Goal: Communication & Community: Answer question/provide support

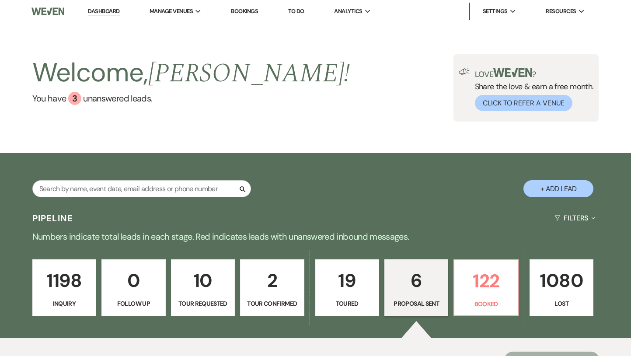
select select "6"
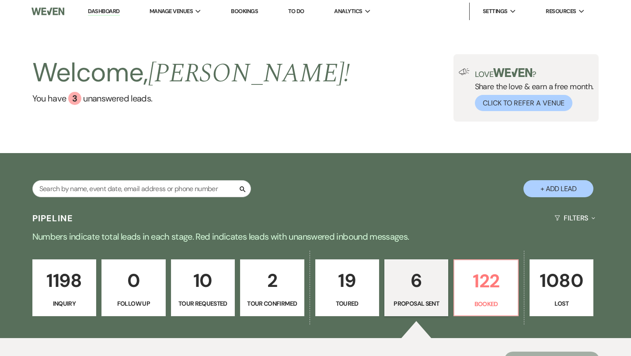
select select "6"
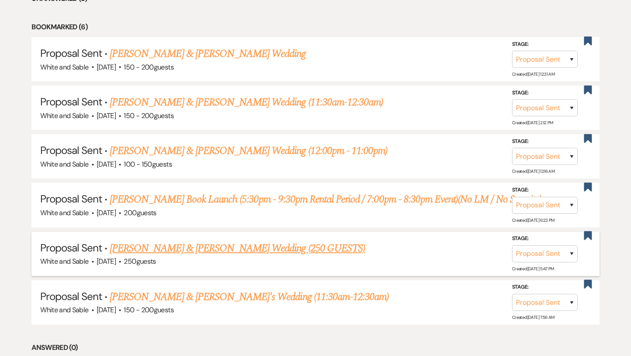
click at [296, 242] on link "[PERSON_NAME] & [PERSON_NAME] Wedding (250 GUESTS)" at bounding box center [237, 248] width 255 height 16
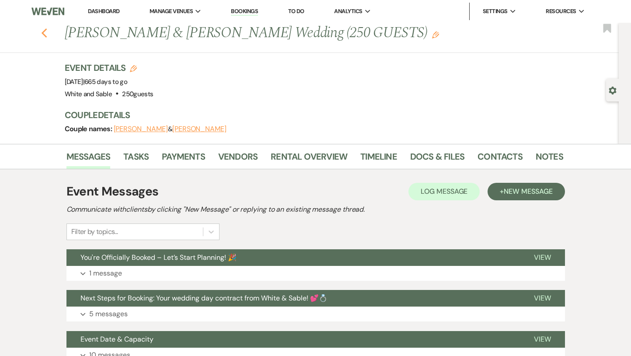
click at [42, 34] on icon "Previous" at bounding box center [44, 33] width 7 height 10
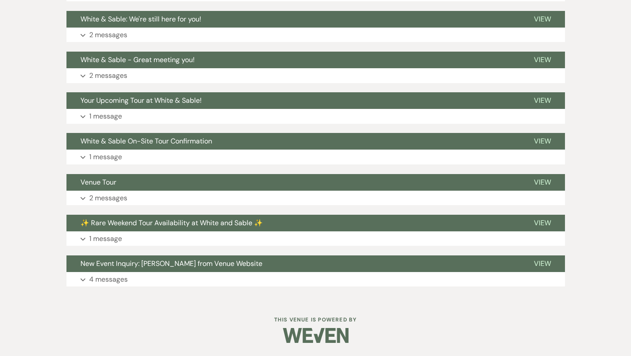
select select "6"
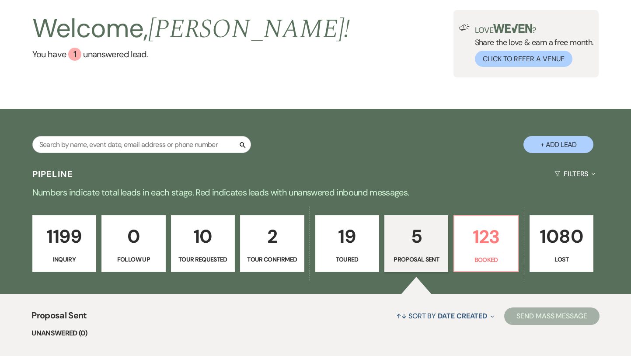
scroll to position [27, 0]
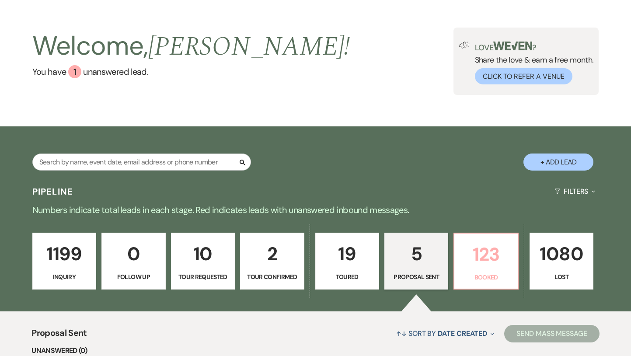
click at [482, 259] on p "123" at bounding box center [486, 254] width 52 height 29
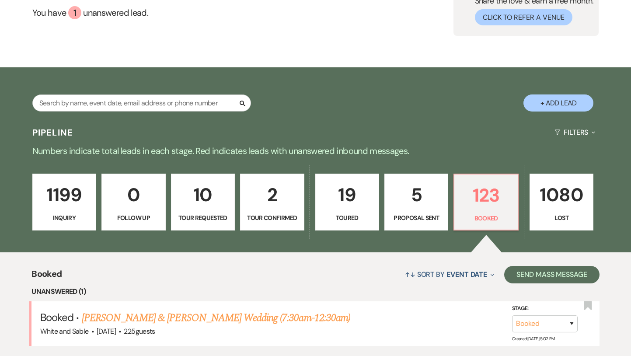
scroll to position [118, 0]
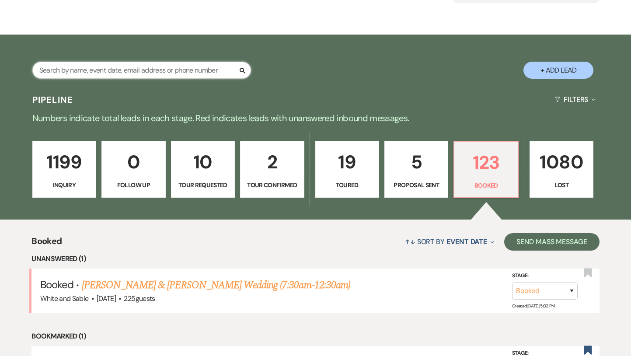
click at [181, 67] on input "text" at bounding box center [141, 70] width 219 height 17
type input "karissa"
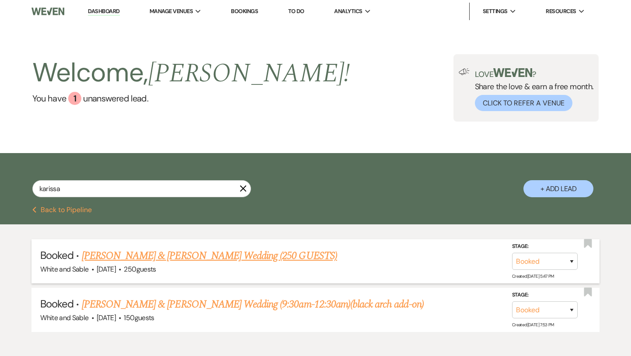
click at [160, 258] on link "Karissa Kaufer & Josh O'Hara's Wedding (250 GUESTS)" at bounding box center [209, 256] width 255 height 16
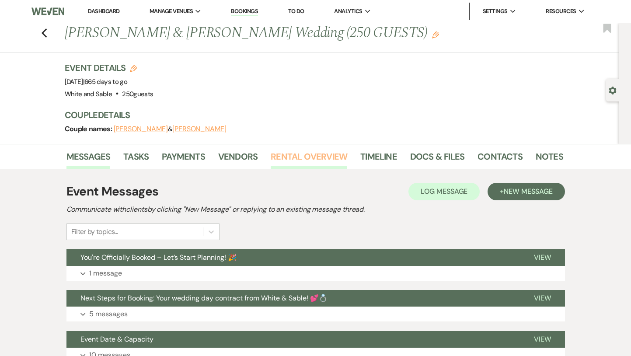
click at [284, 155] on link "Rental Overview" at bounding box center [309, 159] width 77 height 19
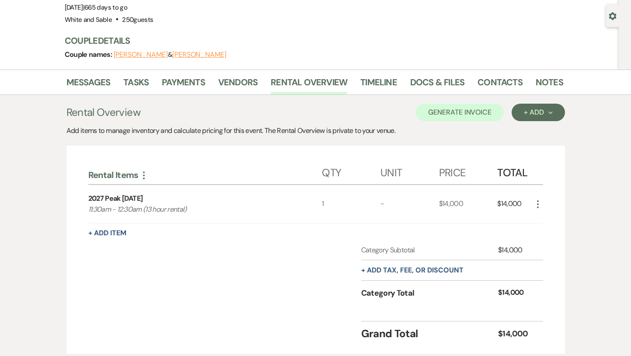
scroll to position [137, 0]
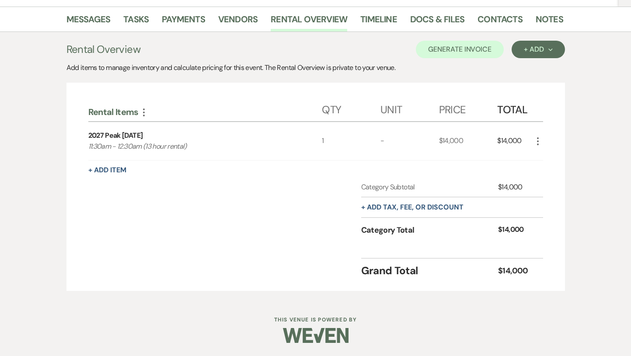
click at [76, 122] on div "Rental Items More Qty Unit Price Total 2027 Peak Saturday 11:30am - 12:30am (13…" at bounding box center [315, 187] width 498 height 209
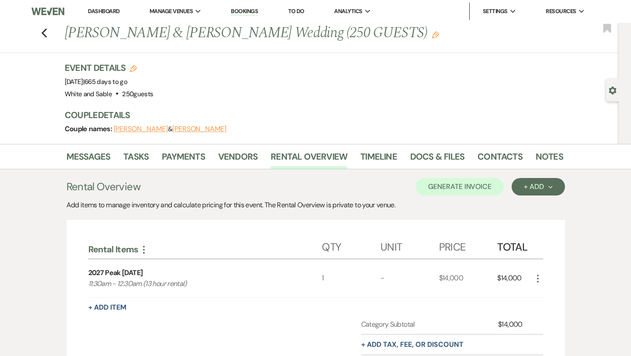
click at [45, 40] on div "Previous Karissa Kaufer & Josh O'Hara's Wedding (250 GUESTS) Edit Bookmark" at bounding box center [307, 38] width 623 height 30
click at [44, 30] on icon "Previous" at bounding box center [44, 33] width 7 height 10
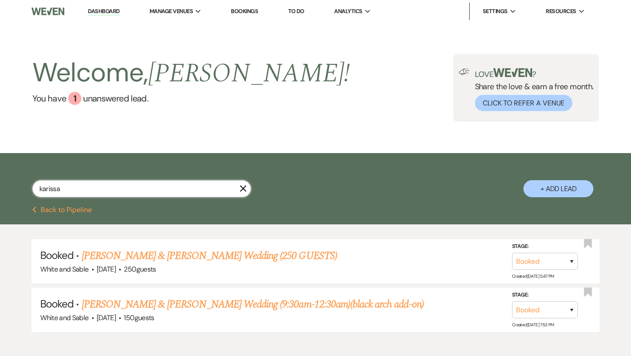
click at [240, 192] on input "karissa" at bounding box center [141, 188] width 219 height 17
click at [243, 191] on icon "X" at bounding box center [243, 188] width 7 height 7
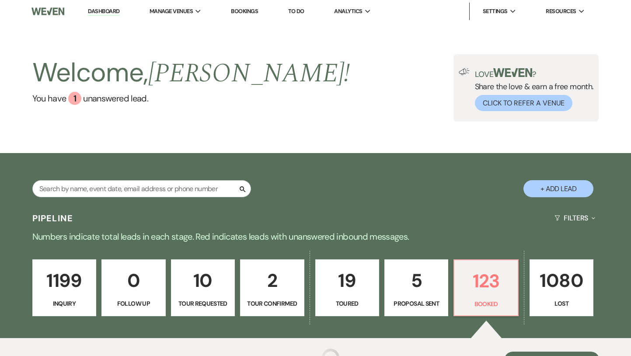
scroll to position [118, 0]
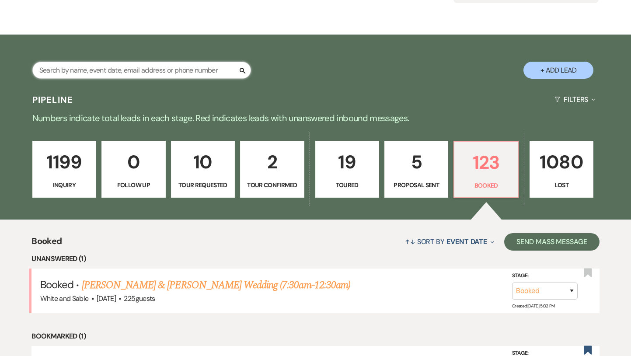
click at [146, 72] on input "text" at bounding box center [141, 70] width 219 height 17
type input "ellie"
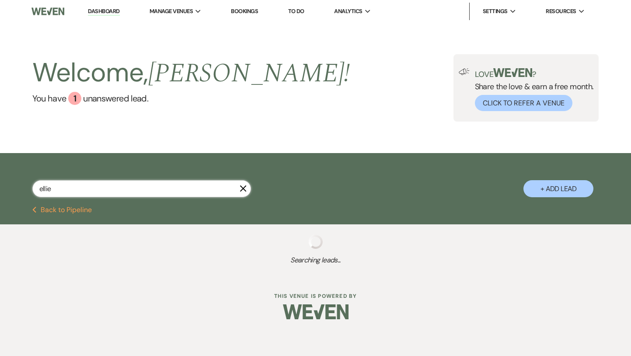
select select "8"
select select "6"
select select "5"
select select "8"
select select "2"
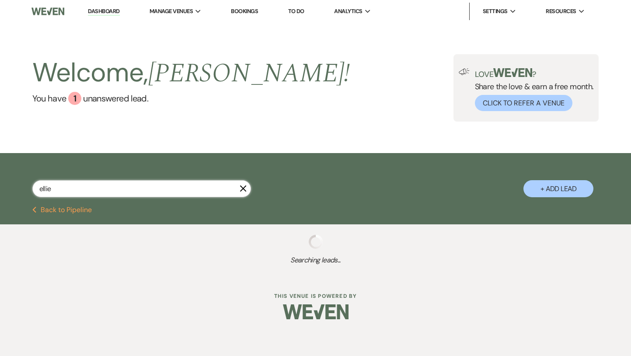
select select "8"
select select "5"
select select "8"
select select "2"
select select "8"
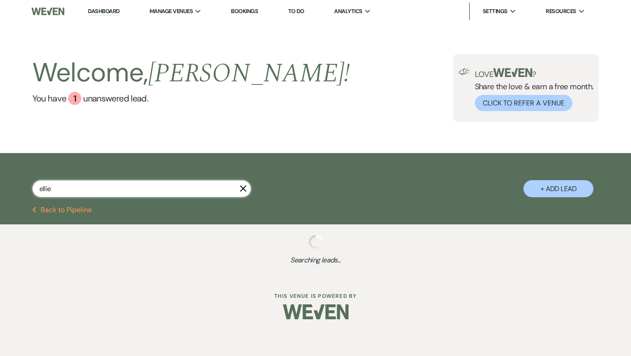
select select "2"
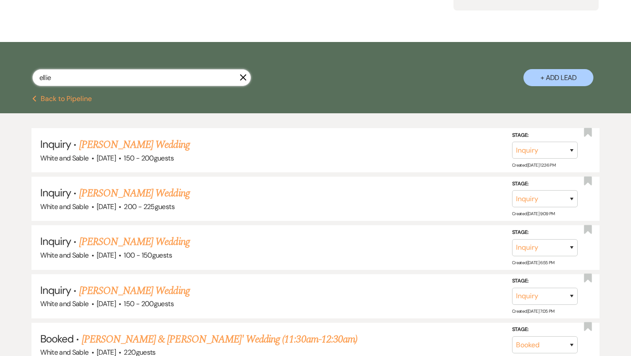
scroll to position [112, 0]
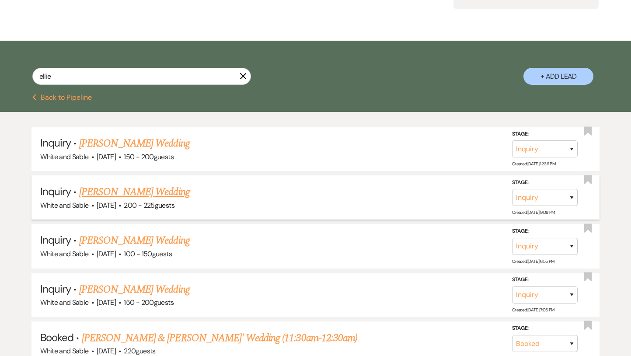
click at [151, 193] on link "Ellie Decker's Wedding" at bounding box center [134, 192] width 111 height 16
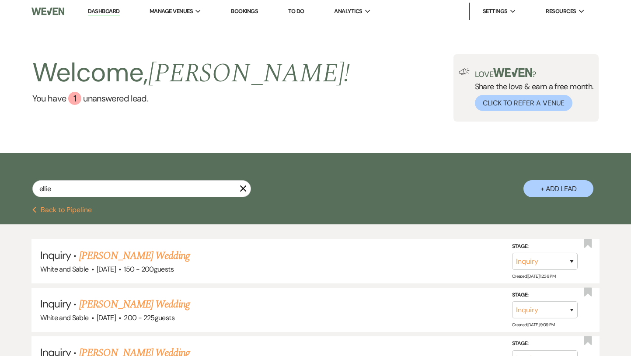
select select "5"
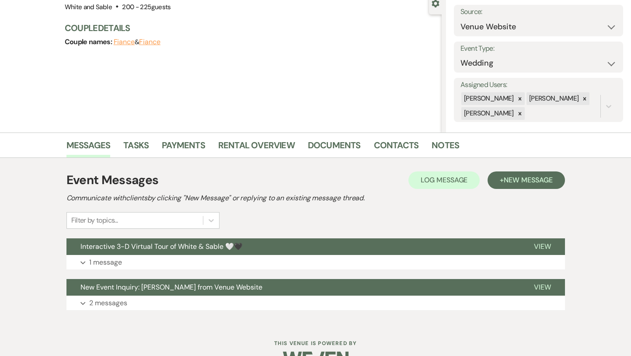
scroll to position [111, 0]
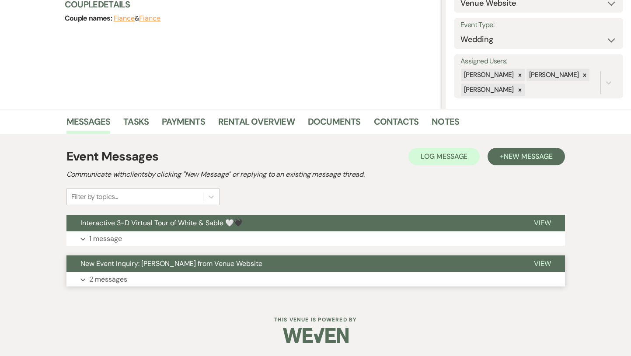
click at [205, 275] on button "Expand 2 messages" at bounding box center [315, 279] width 498 height 15
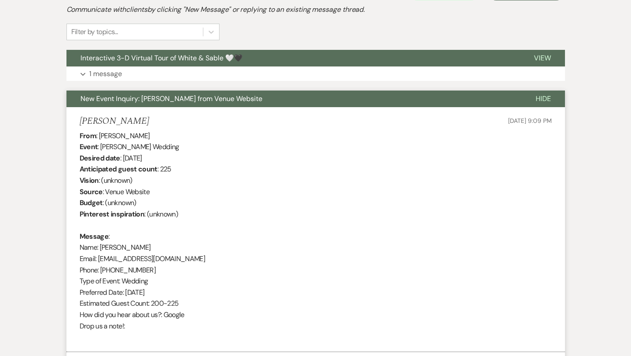
scroll to position [202, 0]
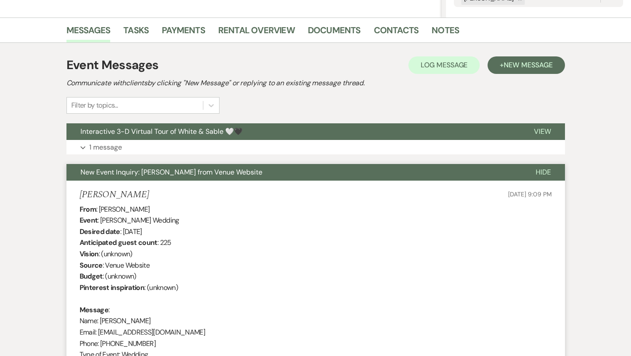
click at [204, 175] on span "New Event Inquiry: Ellie Decker from Venue Website" at bounding box center [171, 171] width 182 height 9
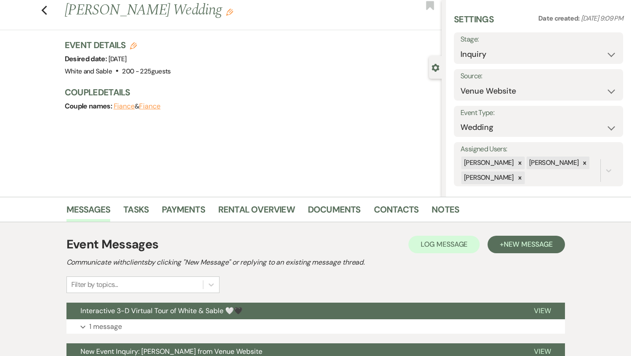
scroll to position [0, 0]
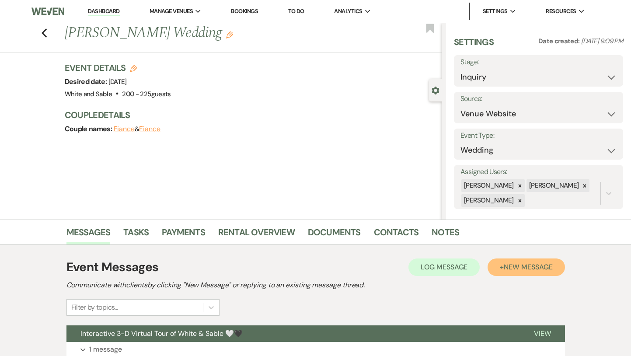
click at [520, 264] on span "New Message" at bounding box center [528, 266] width 49 height 9
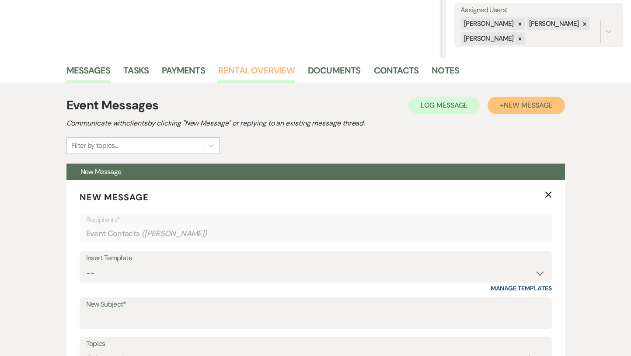
scroll to position [237, 0]
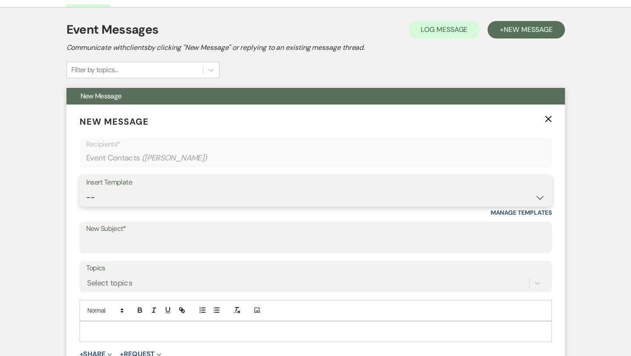
click at [233, 193] on select "-- Inquiry Response (Venue Guide) Schedule - Venue Tour Appt Confirmation Sched…" at bounding box center [315, 197] width 459 height 17
select select "4647"
type input "Your Upcoming Tour at White & Sable!"
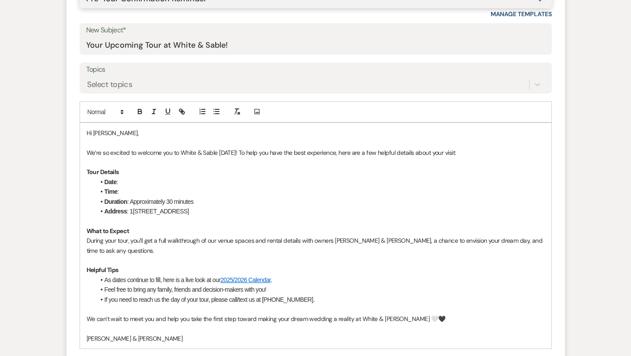
scroll to position [443, 0]
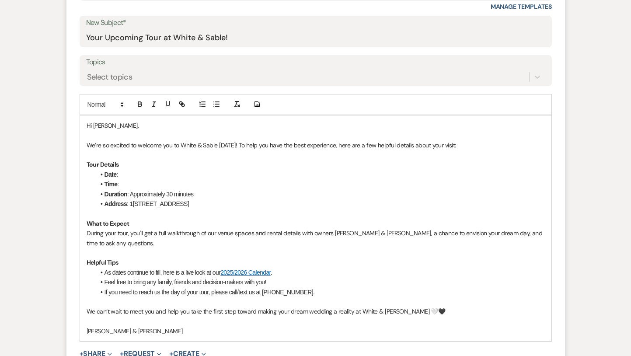
click at [168, 138] on p at bounding box center [316, 135] width 458 height 10
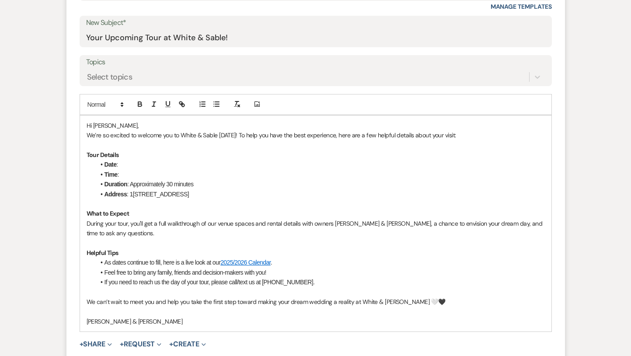
click at [225, 133] on p "We’re so excited to welcome you to White & Sable tomorrow! To help you have the…" at bounding box center [316, 135] width 458 height 10
click at [154, 160] on li "Date :" at bounding box center [319, 165] width 449 height 10
click at [148, 173] on li "Time :" at bounding box center [319, 175] width 449 height 10
drag, startPoint x: 219, startPoint y: 173, endPoint x: 137, endPoint y: 178, distance: 81.9
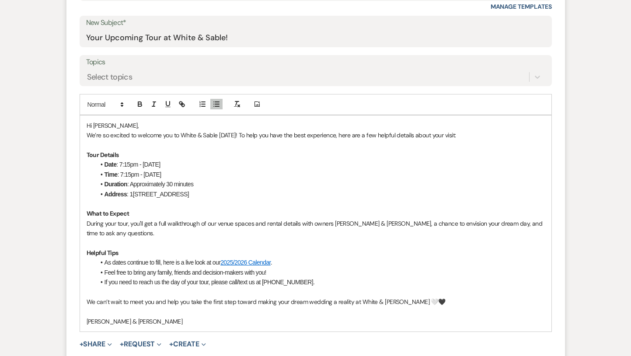
click at [137, 178] on li "Time : 7:15pm - Wednesday, August 27, 2025" at bounding box center [319, 175] width 449 height 10
drag, startPoint x: 145, startPoint y: 163, endPoint x: 120, endPoint y: 162, distance: 24.5
click at [120, 162] on li "Date : 7:15pm - Wednesday, August 27, 2025" at bounding box center [319, 165] width 449 height 10
click at [239, 136] on p "We’re so excited to welcome you to White & Sable tomorrow! To help you have the…" at bounding box center [316, 135] width 458 height 10
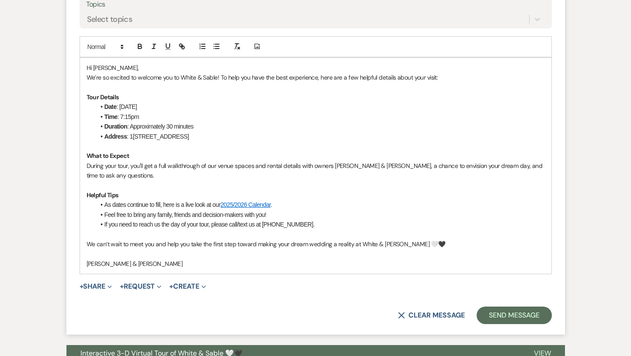
scroll to position [506, 0]
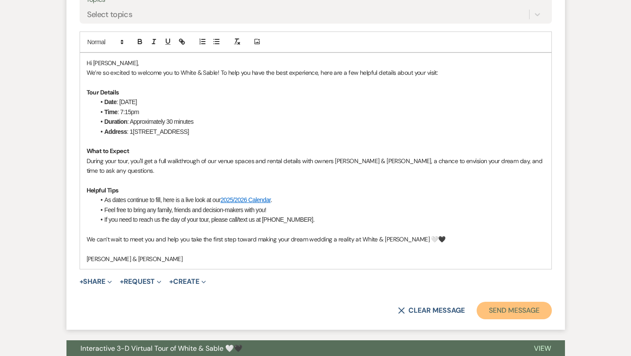
click at [509, 306] on button "Send Message" at bounding box center [514, 310] width 75 height 17
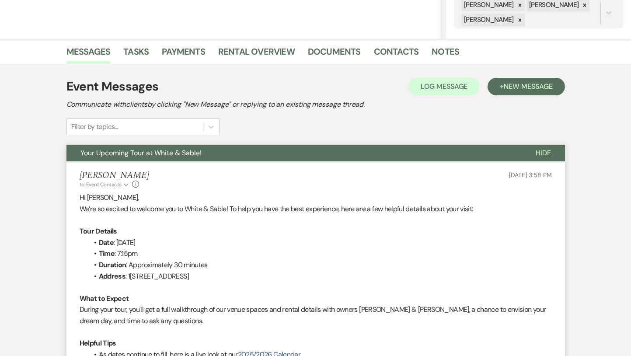
scroll to position [0, 0]
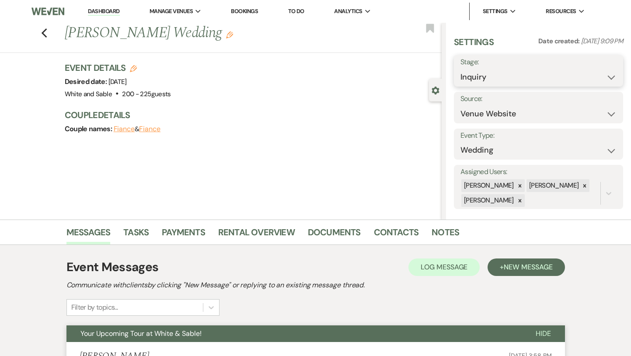
click at [477, 76] on select "Inquiry Follow Up Tour Requested Tour Confirmed Toured Proposal Sent Booked Lost" at bounding box center [538, 77] width 156 height 17
select select "2"
click at [604, 70] on button "Save" at bounding box center [606, 70] width 35 height 17
click at [426, 24] on use "button" at bounding box center [430, 28] width 8 height 9
click at [43, 32] on use "button" at bounding box center [44, 33] width 6 height 10
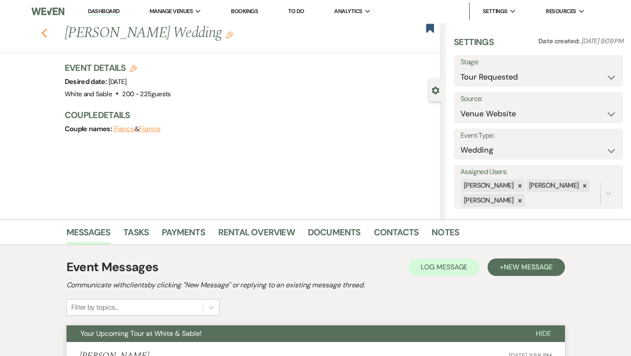
scroll to position [112, 0]
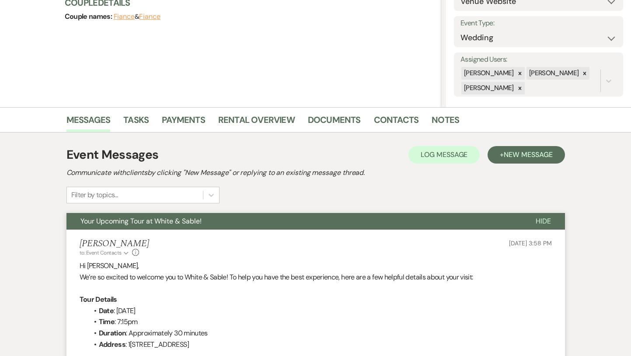
select select "2"
select select "8"
select select "6"
select select "5"
select select "8"
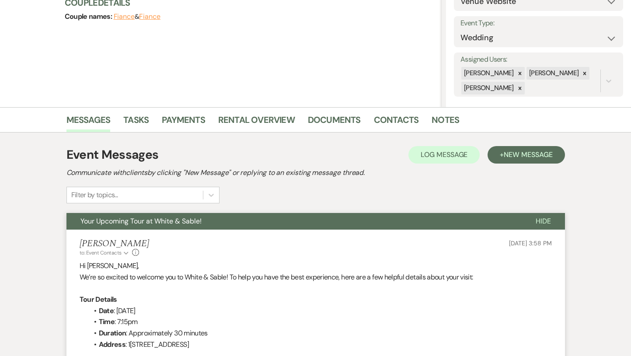
select select "2"
select select "8"
select select "5"
select select "8"
select select "2"
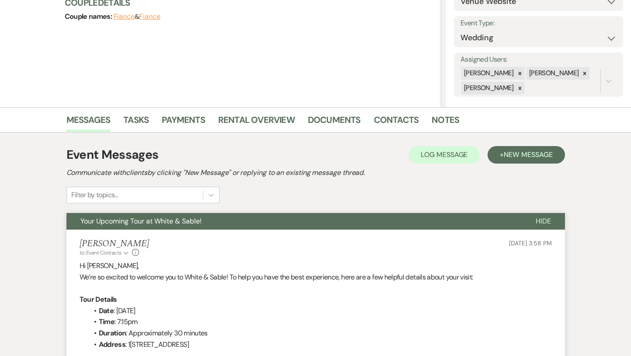
select select "8"
select select "2"
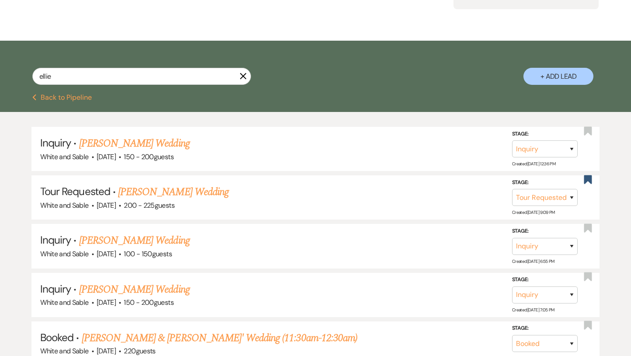
scroll to position [0, 0]
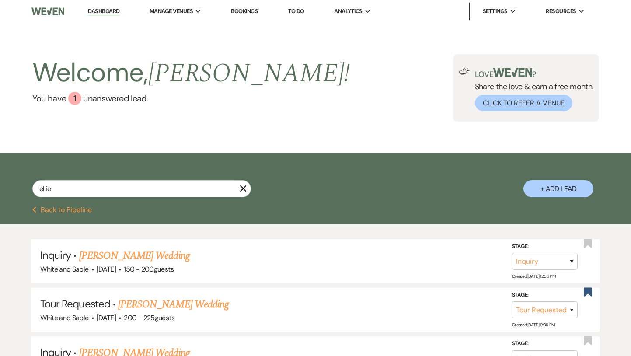
click at [105, 7] on li "Dashboard" at bounding box center [104, 11] width 40 height 17
click at [105, 13] on link "Dashboard" at bounding box center [103, 11] width 31 height 8
select select "2"
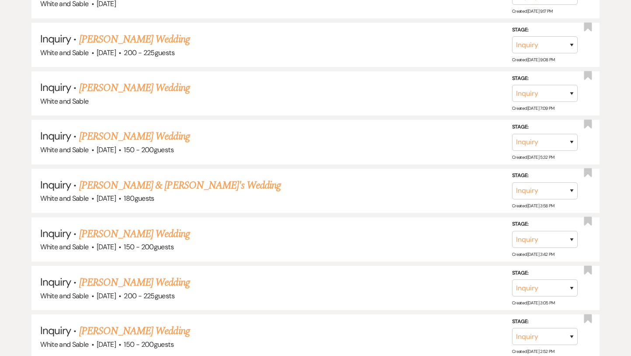
scroll to position [2997, 0]
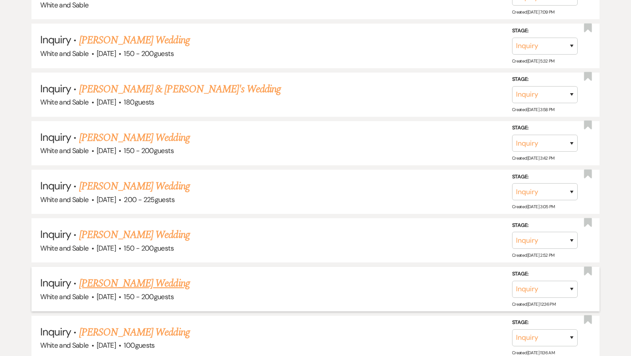
click at [161, 275] on link "Ellie Anderson's Wedding" at bounding box center [134, 283] width 111 height 16
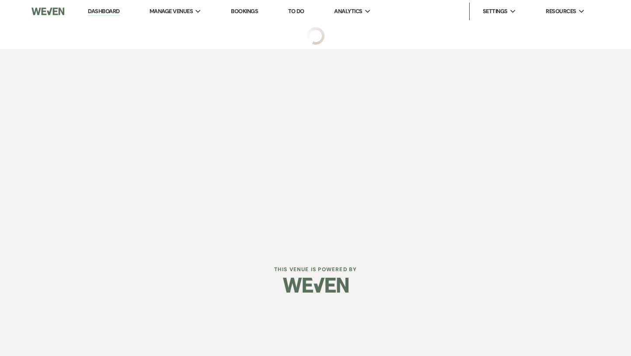
select select "5"
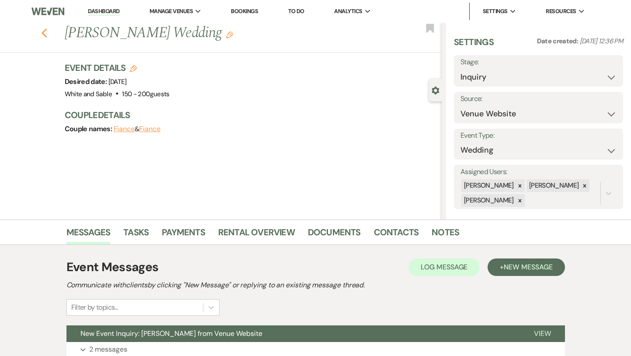
click at [44, 30] on icon "Previous" at bounding box center [44, 33] width 7 height 10
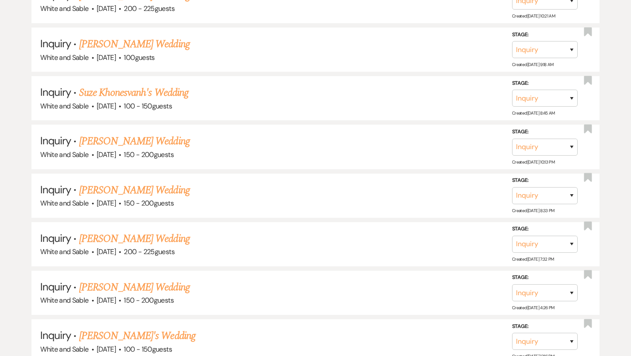
scroll to position [3383, 0]
click at [150, 181] on link "Emma Wallraff's Wedding" at bounding box center [134, 189] width 111 height 16
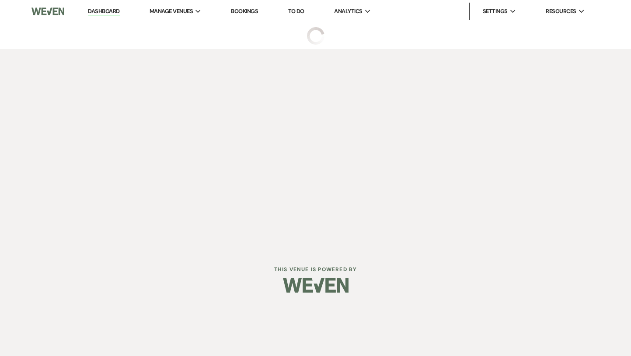
select select "5"
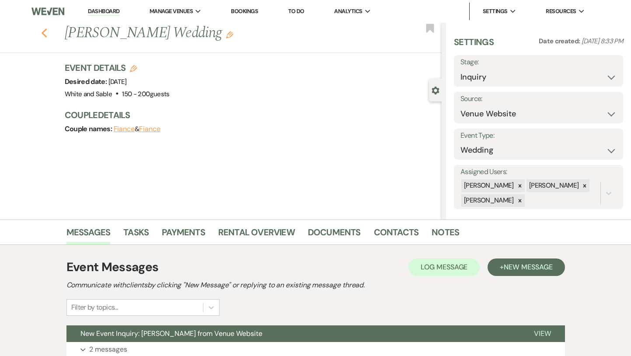
click at [44, 33] on icon "Previous" at bounding box center [44, 33] width 7 height 10
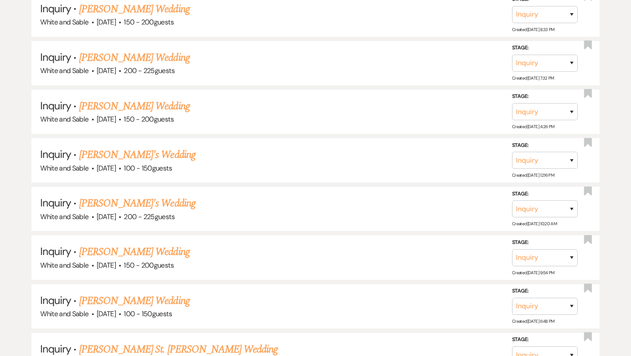
scroll to position [3564, 0]
click at [160, 195] on link "Amy Shouana's Wedding" at bounding box center [137, 203] width 116 height 16
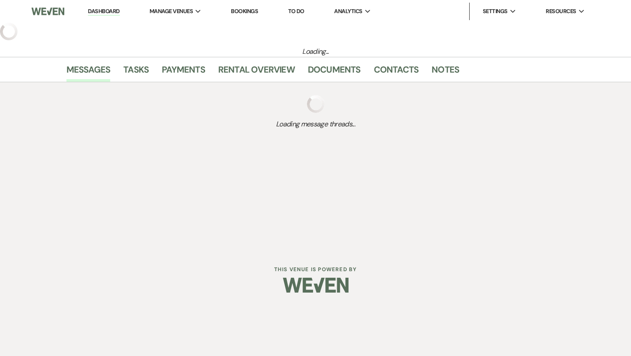
select select "5"
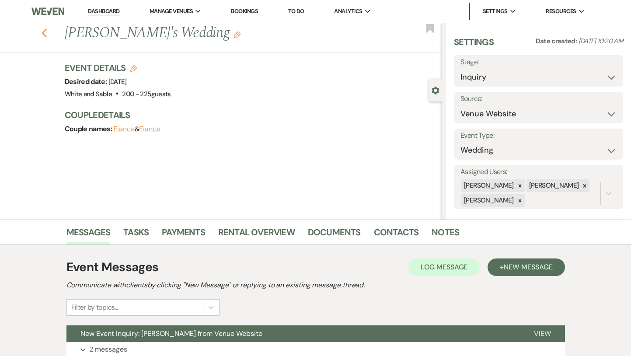
click at [42, 29] on icon "Previous" at bounding box center [44, 33] width 7 height 10
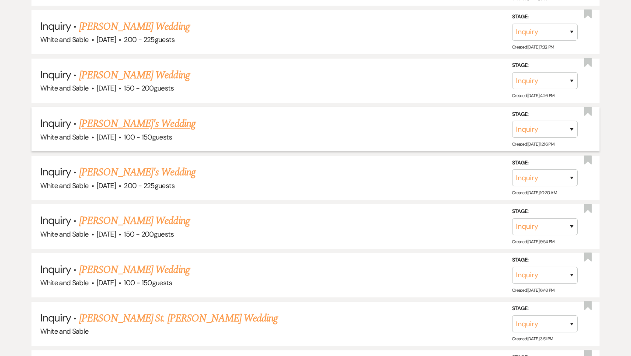
scroll to position [3602, 0]
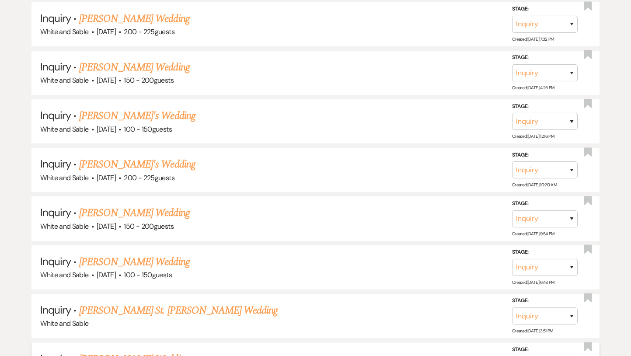
click at [142, 351] on link "Erin Mahaffey's Wedding" at bounding box center [134, 359] width 111 height 16
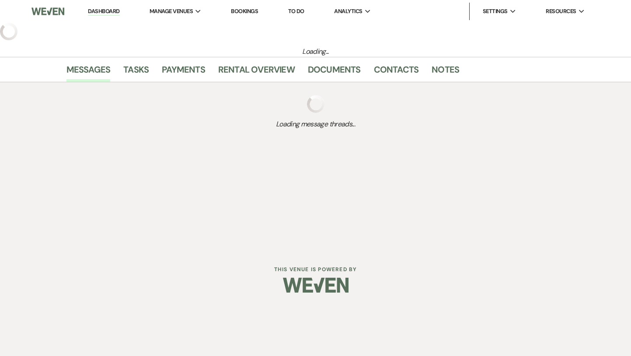
select select "5"
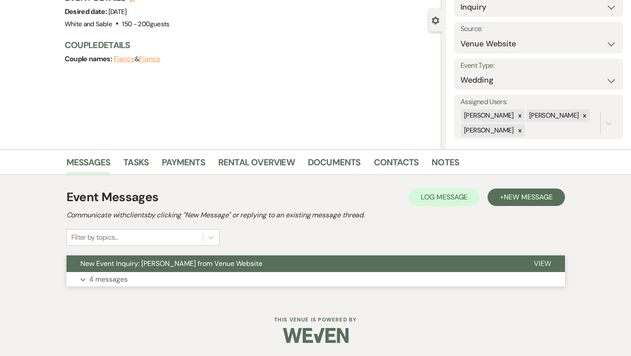
click at [117, 263] on span "New Event Inquiry: Erin Mahaffey from Venue Website" at bounding box center [171, 263] width 182 height 9
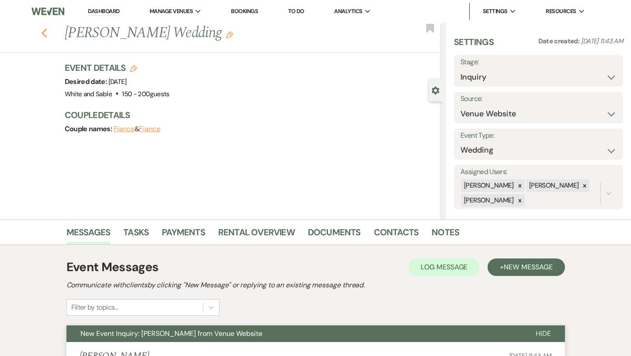
click at [43, 37] on icon "Previous" at bounding box center [44, 33] width 7 height 10
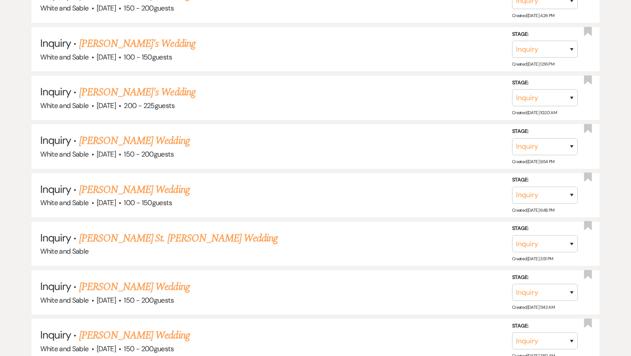
scroll to position [3675, 0]
click at [136, 35] on link "Lexi Lone's Wedding" at bounding box center [137, 43] width 116 height 16
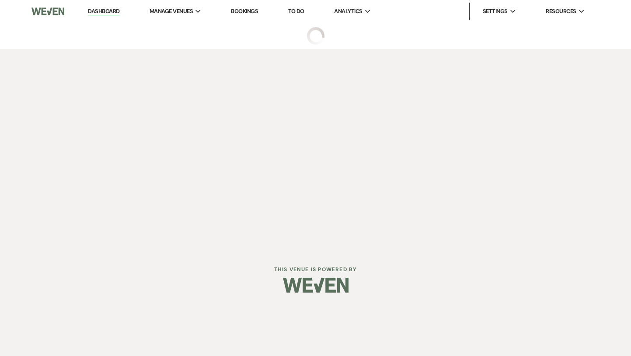
select select "5"
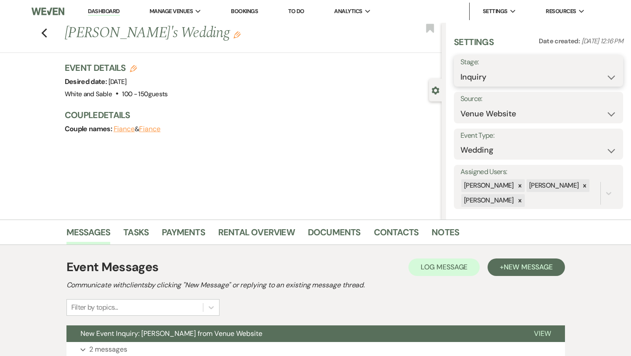
click at [485, 84] on select "Inquiry Follow Up Tour Requested Tour Confirmed Toured Proposal Sent Booked Lost" at bounding box center [538, 77] width 156 height 17
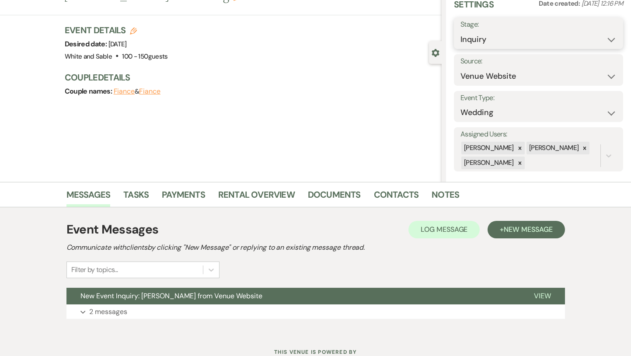
scroll to position [70, 0]
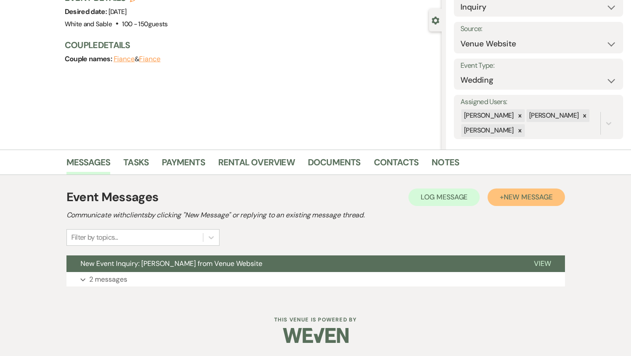
click at [517, 202] on button "+ New Message" at bounding box center [526, 196] width 77 height 17
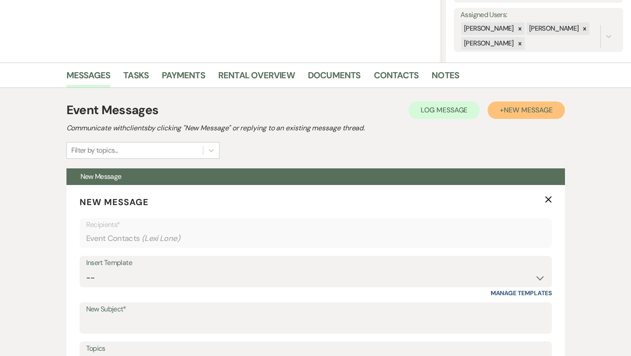
scroll to position [215, 0]
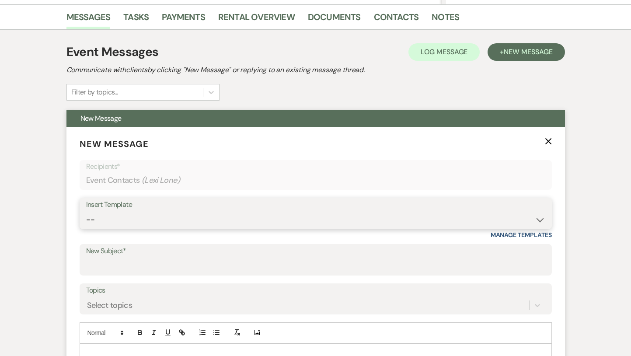
click at [286, 225] on select "-- Inquiry Response (Venue Guide) Schedule - Venue Tour Appt Confirmation Sched…" at bounding box center [315, 219] width 459 height 17
select select "5948"
type input "Interactive 3-D Virtual Tour of White & Sable 🤍🖤"
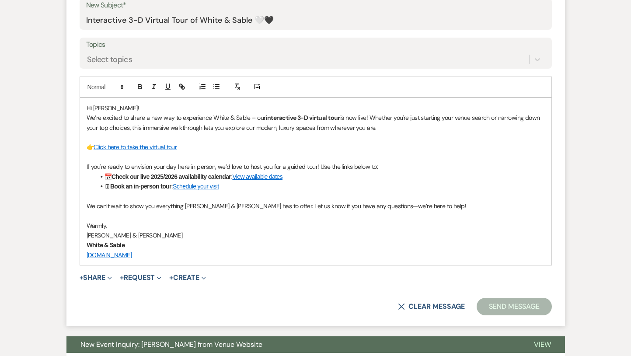
scroll to position [467, 0]
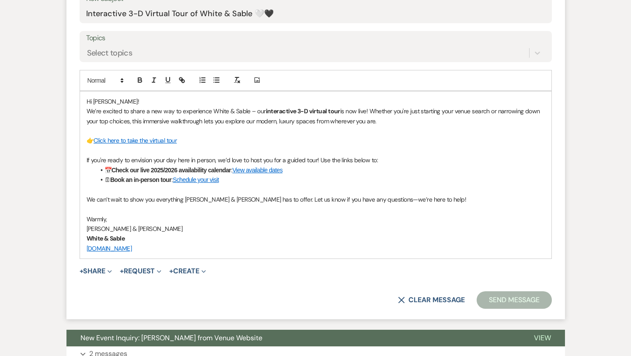
click at [510, 298] on button "Send Message" at bounding box center [514, 299] width 75 height 17
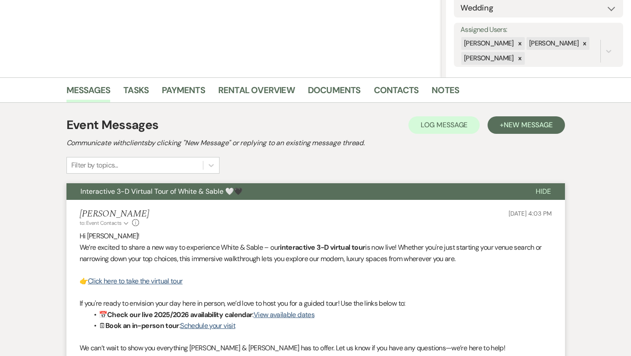
scroll to position [0, 0]
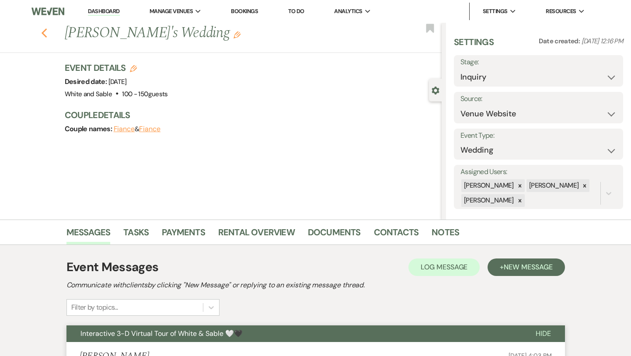
click at [42, 35] on icon "Previous" at bounding box center [44, 33] width 7 height 10
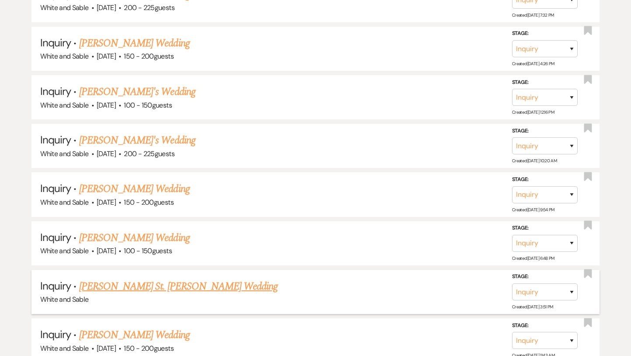
scroll to position [3620, 0]
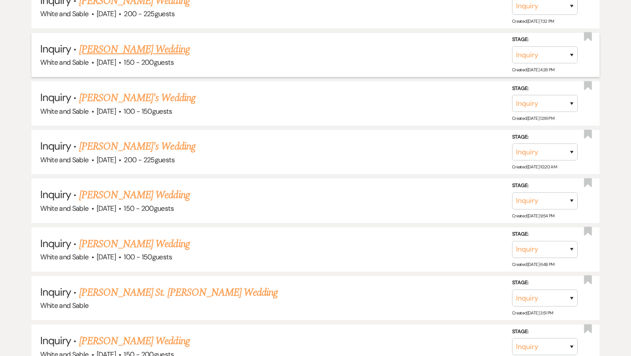
click at [139, 42] on link "Jori Tytus's Wedding" at bounding box center [134, 50] width 111 height 16
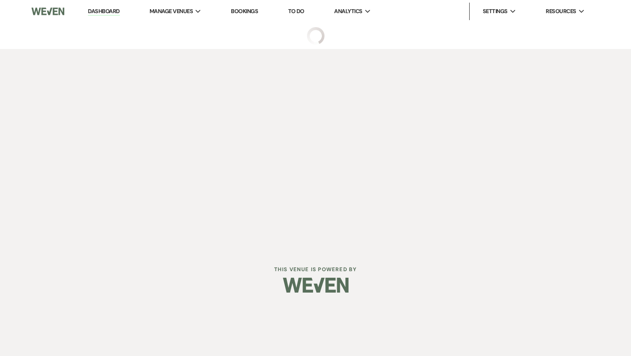
select select "5"
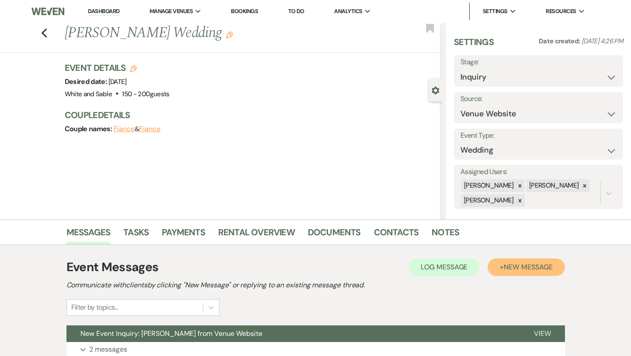
click at [523, 264] on span "New Message" at bounding box center [528, 266] width 49 height 9
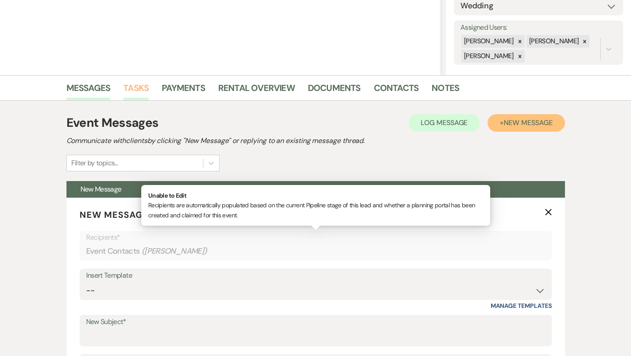
scroll to position [158, 0]
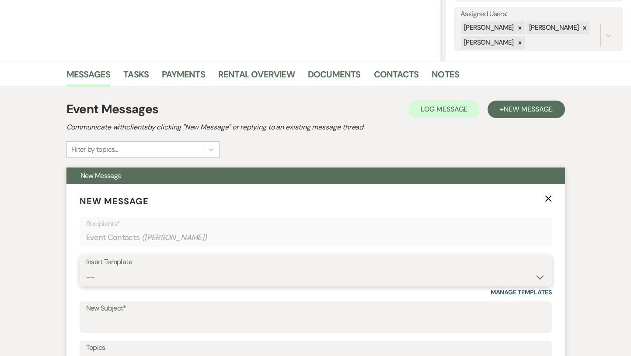
click at [143, 277] on select "-- Inquiry Response (Venue Guide) Schedule - Venue Tour Appt Confirmation Sched…" at bounding box center [315, 276] width 459 height 17
select select "5948"
type input "Interactive 3-D Virtual Tour of White & Sable 🤍🖤"
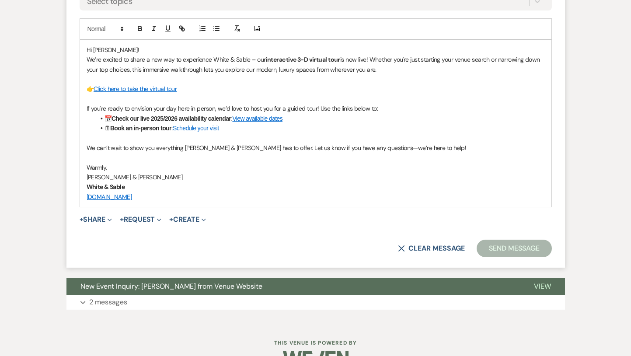
scroll to position [536, 0]
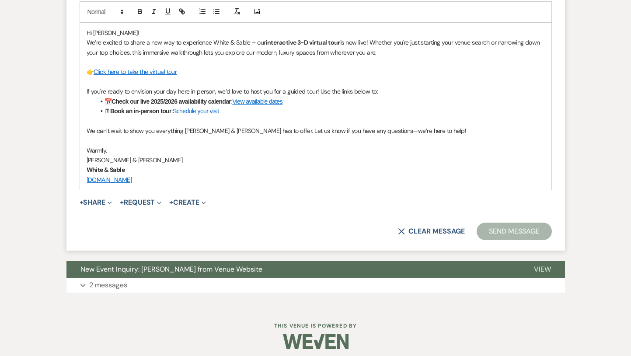
click at [527, 230] on button "Send Message" at bounding box center [514, 231] width 75 height 17
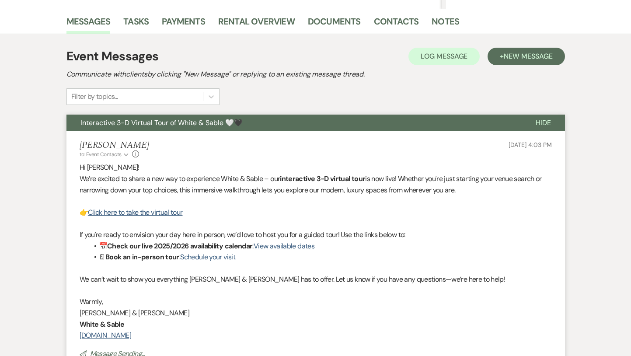
scroll to position [0, 0]
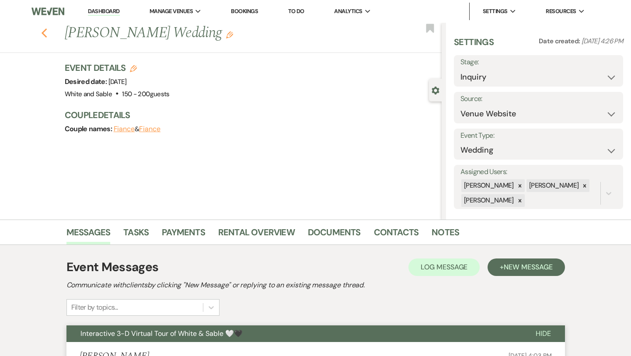
click at [43, 36] on icon "Previous" at bounding box center [44, 33] width 7 height 10
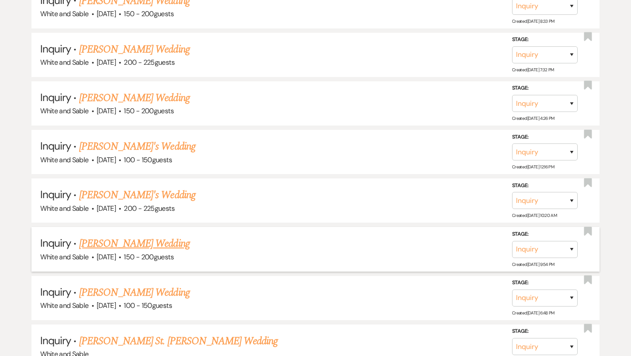
scroll to position [3566, 0]
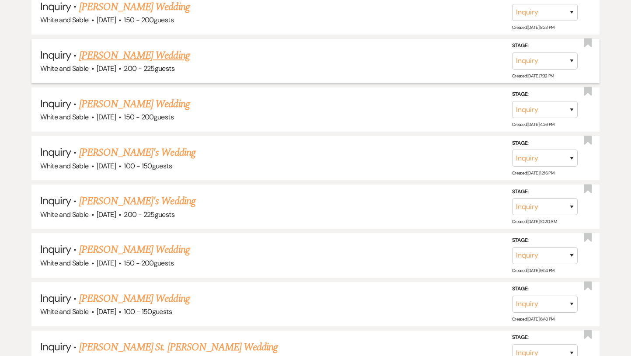
click at [133, 48] on link "Lindsey Soderberg's Wedding" at bounding box center [134, 56] width 111 height 16
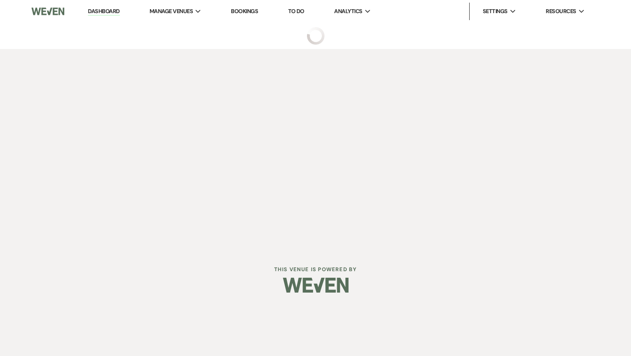
select select "5"
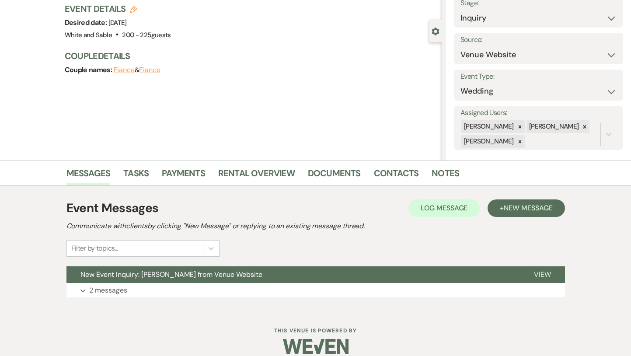
scroll to position [70, 0]
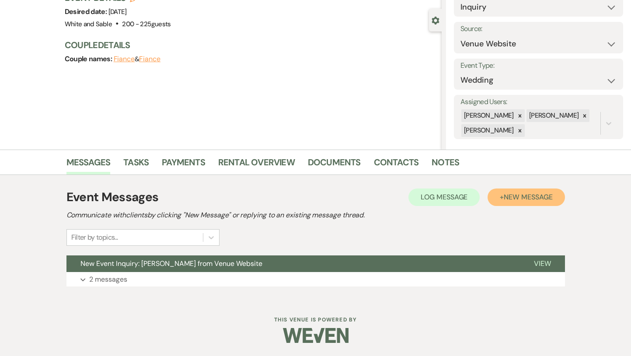
click at [514, 195] on span "New Message" at bounding box center [528, 196] width 49 height 9
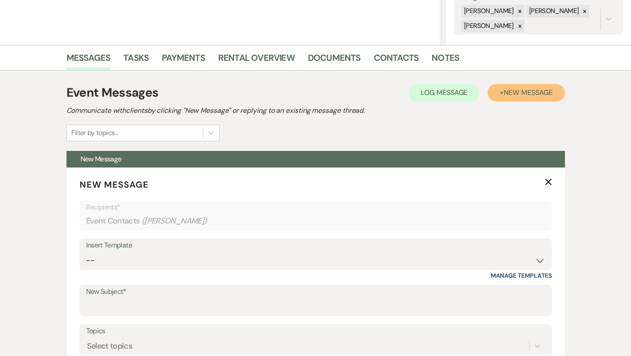
scroll to position [203, 0]
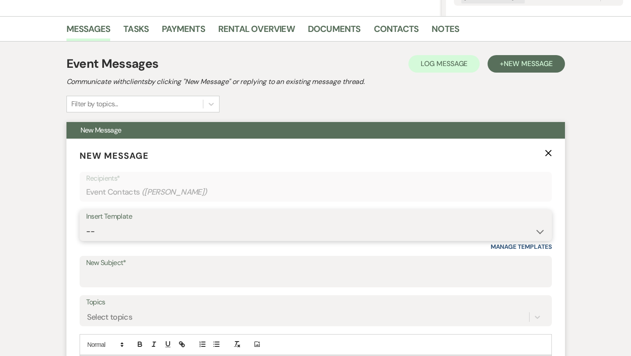
click at [206, 232] on select "-- Inquiry Response (Venue Guide) Schedule - Venue Tour Appt Confirmation Sched…" at bounding box center [315, 231] width 459 height 17
select select "5948"
type input "Interactive 3-D Virtual Tour of White & Sable 🤍🖤"
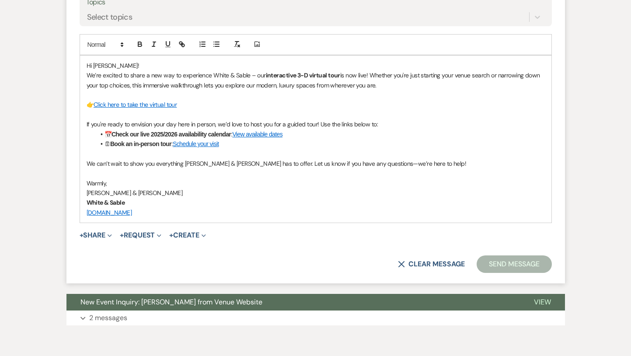
scroll to position [516, 0]
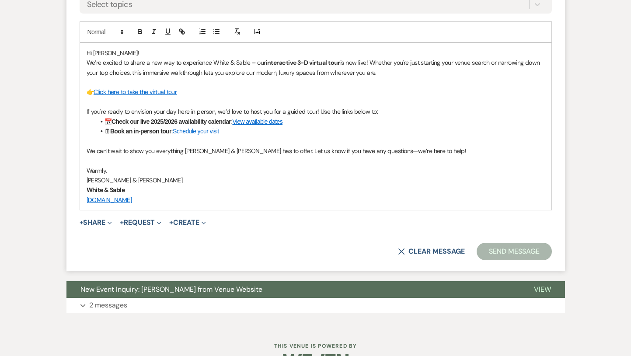
click at [525, 248] on button "Send Message" at bounding box center [514, 251] width 75 height 17
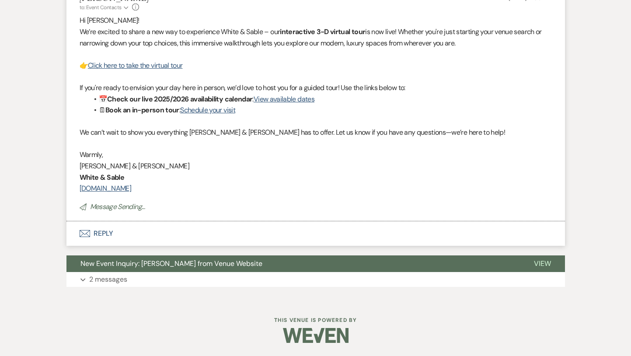
scroll to position [0, 0]
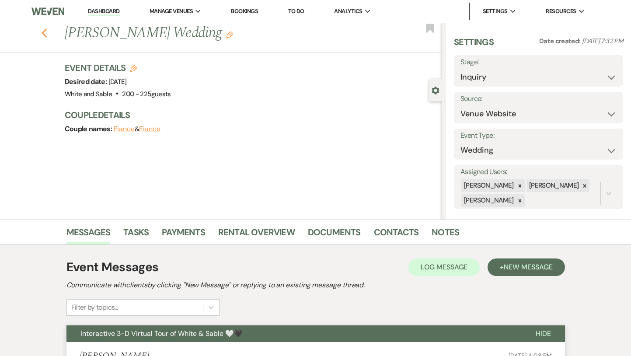
click at [45, 31] on icon "Previous" at bounding box center [44, 33] width 7 height 10
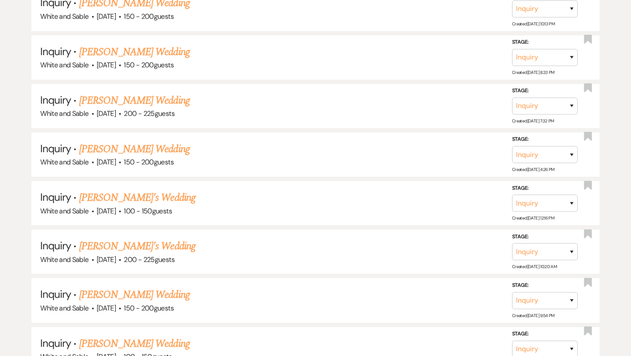
scroll to position [3514, 0]
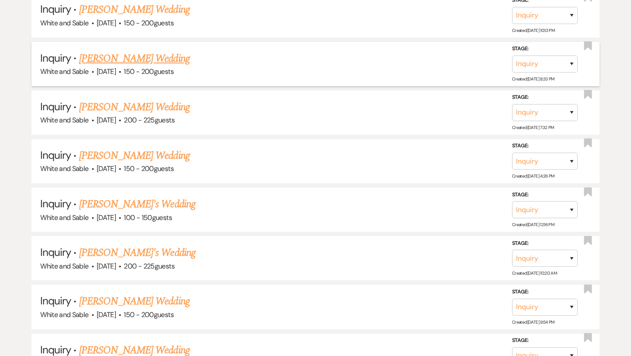
click at [136, 51] on link "Emma Wallraff's Wedding" at bounding box center [134, 59] width 111 height 16
select select "5"
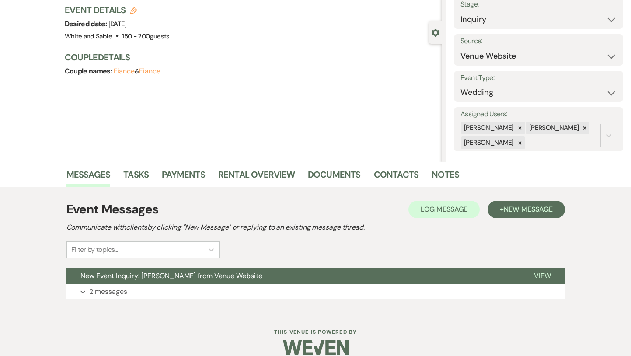
scroll to position [70, 0]
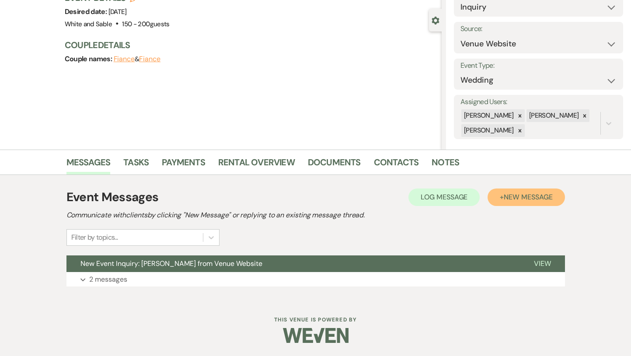
click at [522, 194] on span "New Message" at bounding box center [528, 196] width 49 height 9
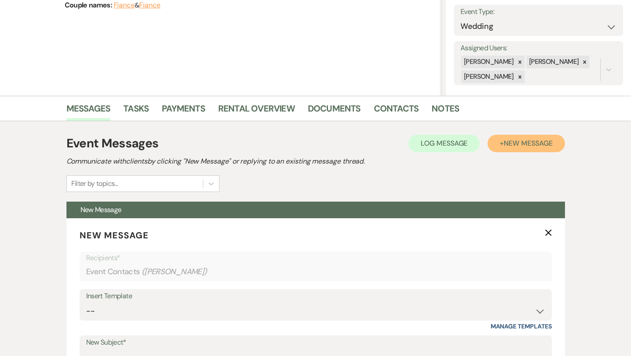
scroll to position [167, 0]
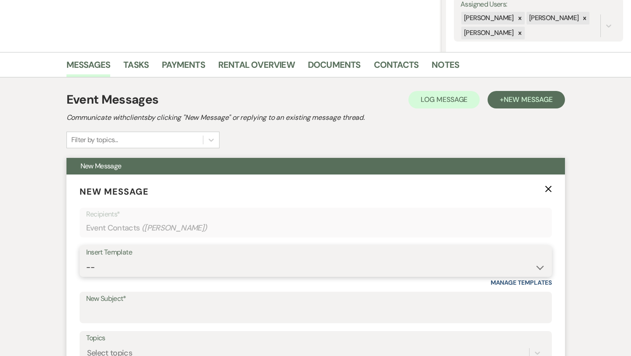
click at [285, 261] on select "-- Inquiry Response (Venue Guide) Schedule - Venue Tour Appt Confirmation Sched…" at bounding box center [315, 267] width 459 height 17
select select "5948"
type input "Interactive 3-D Virtual Tour of White & Sable 🤍🖤"
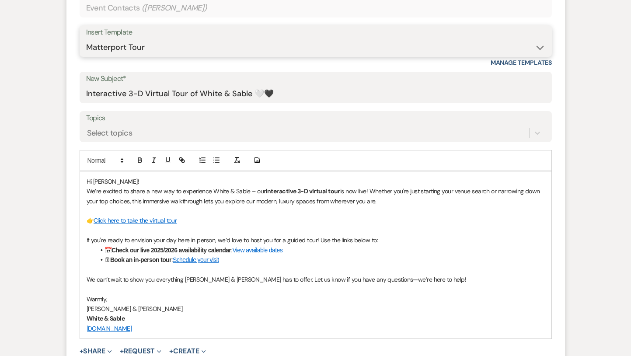
scroll to position [449, 0]
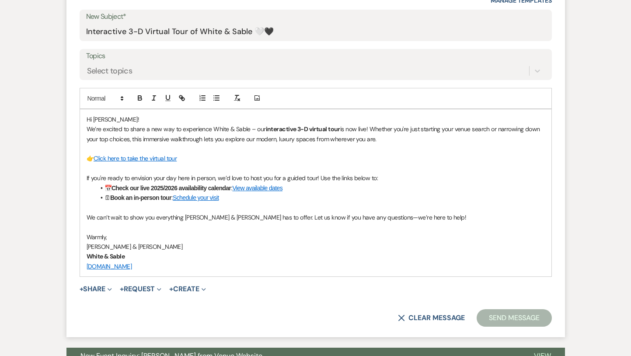
click at [502, 317] on button "Send Message" at bounding box center [514, 317] width 75 height 17
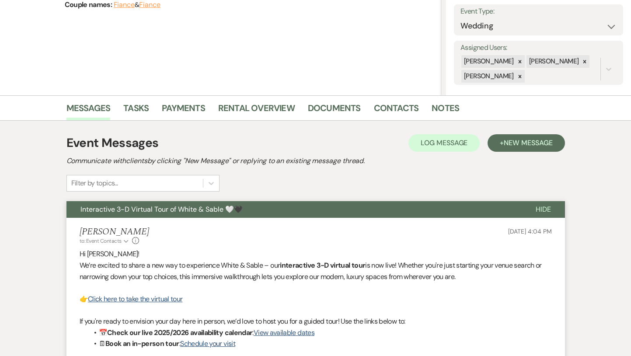
scroll to position [0, 0]
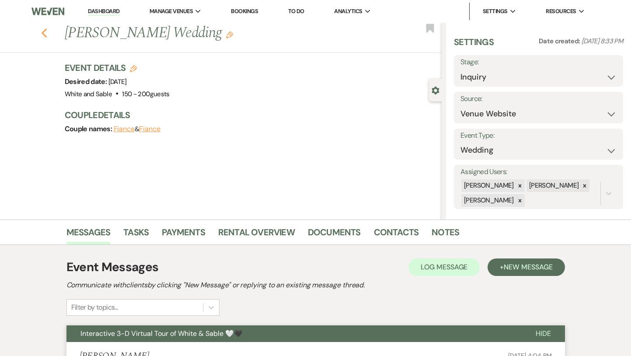
click at [44, 32] on icon "Previous" at bounding box center [44, 33] width 7 height 10
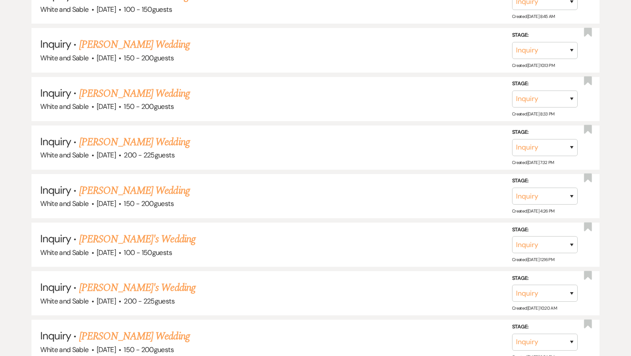
scroll to position [3477, 0]
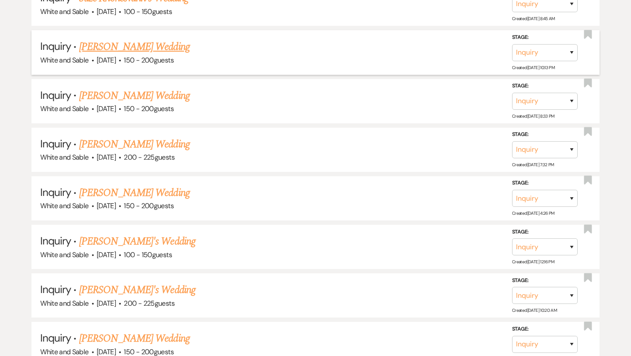
click at [140, 39] on link "Tara Roinestad's Wedding" at bounding box center [134, 47] width 111 height 16
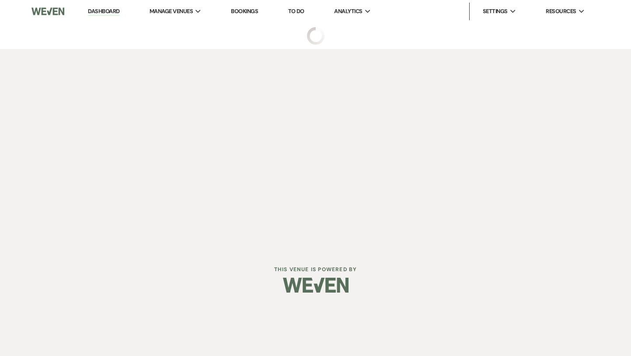
select select "5"
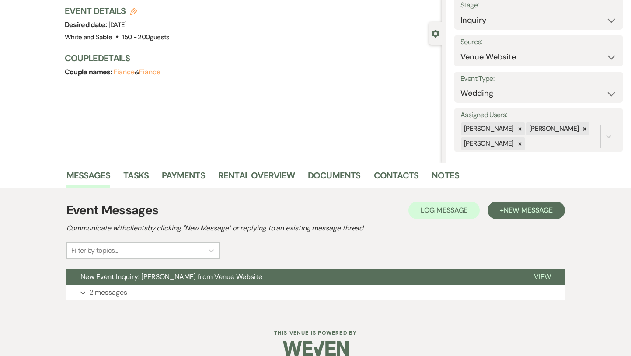
scroll to position [70, 0]
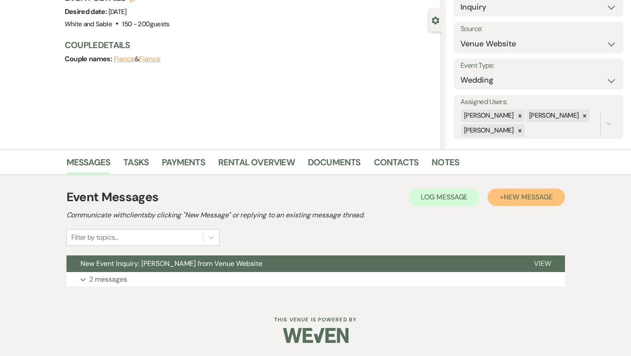
click at [507, 190] on button "+ New Message" at bounding box center [526, 196] width 77 height 17
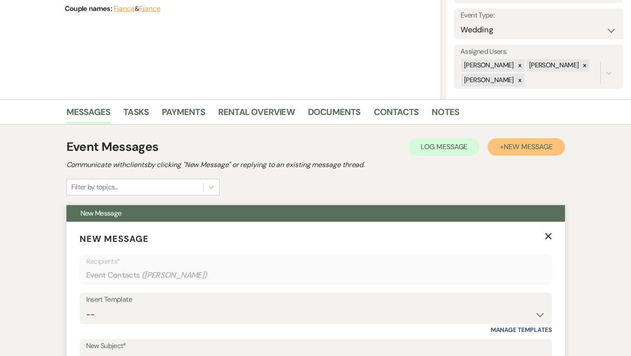
scroll to position [145, 0]
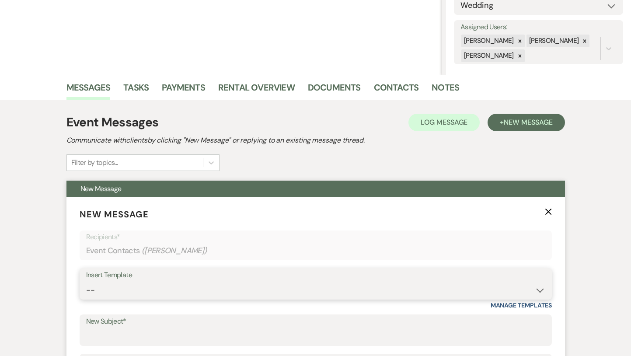
click at [199, 285] on select "-- Inquiry Response (Venue Guide) Schedule - Venue Tour Appt Confirmation Sched…" at bounding box center [315, 290] width 459 height 17
select select "5948"
type input "Interactive 3-D Virtual Tour of White & Sable 🤍🖤"
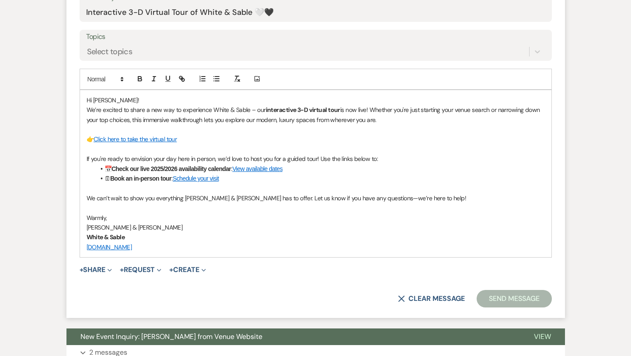
click at [514, 298] on button "Send Message" at bounding box center [514, 298] width 75 height 17
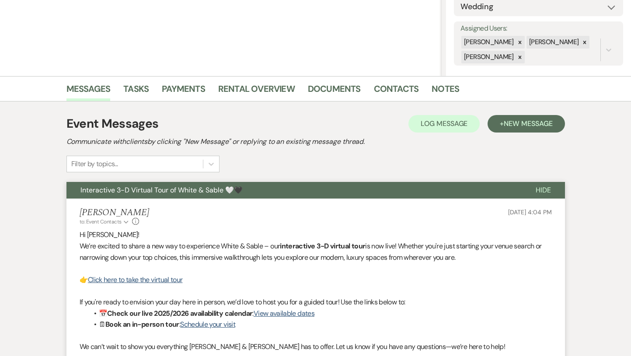
scroll to position [0, 0]
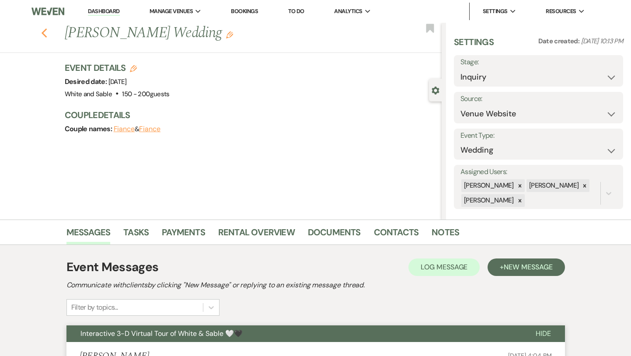
click at [45, 31] on use "button" at bounding box center [44, 33] width 6 height 10
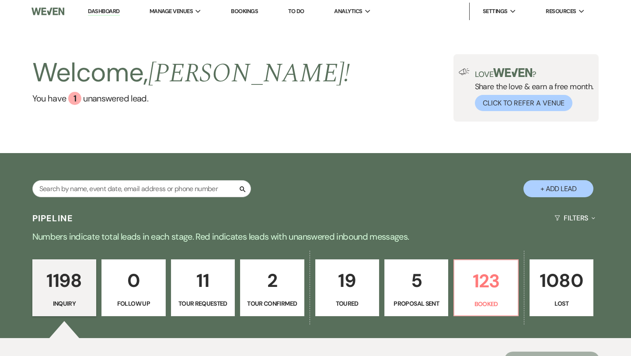
click at [411, 296] on link "5 Proposal Sent" at bounding box center [416, 287] width 64 height 57
select select "6"
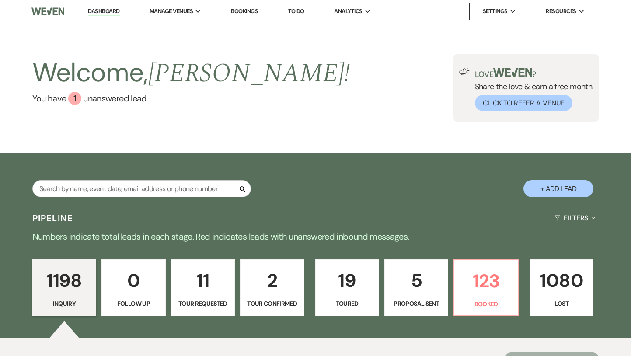
select select "6"
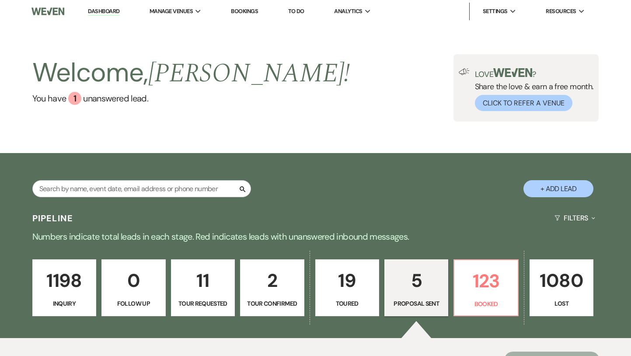
click at [365, 285] on p "19" at bounding box center [347, 280] width 52 height 29
select select "5"
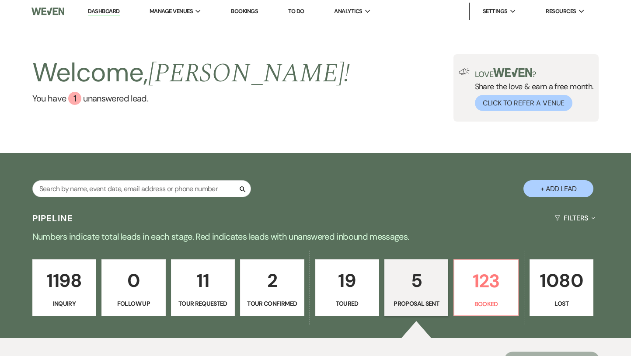
select select "5"
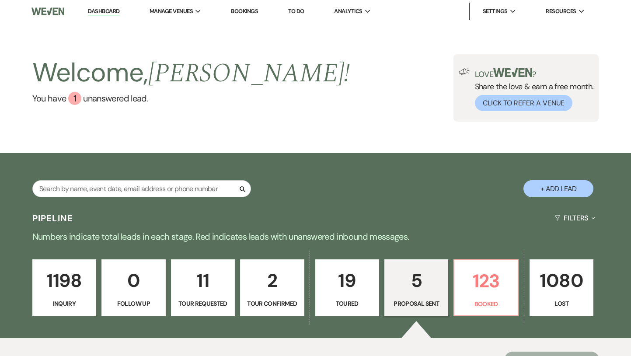
select select "5"
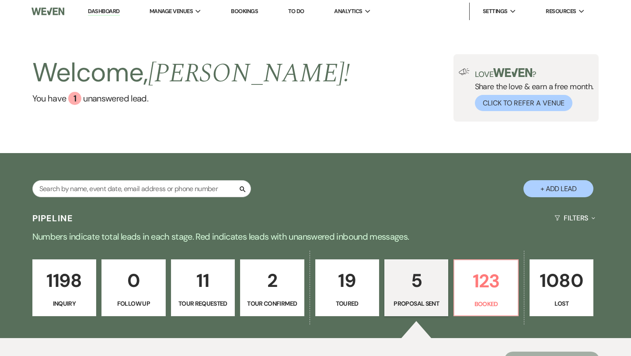
select select "5"
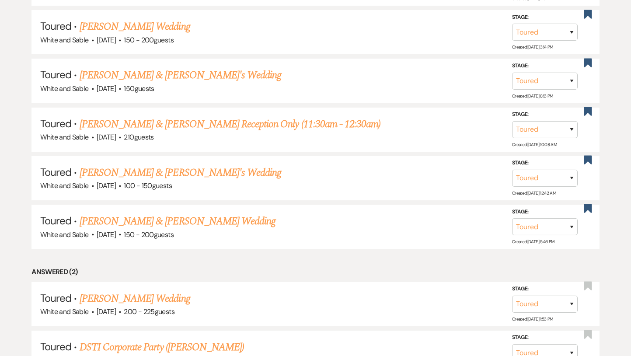
scroll to position [1071, 0]
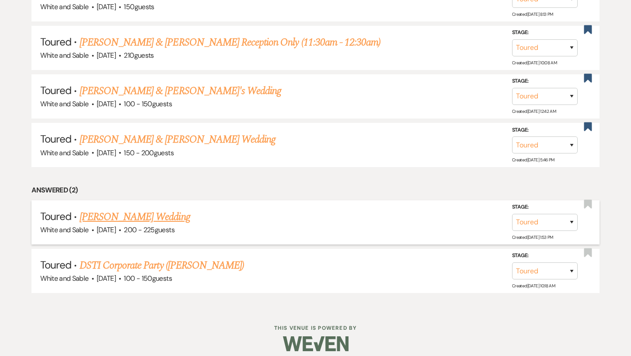
click at [161, 211] on link "Taylor Stewart's Wedding" at bounding box center [135, 217] width 111 height 16
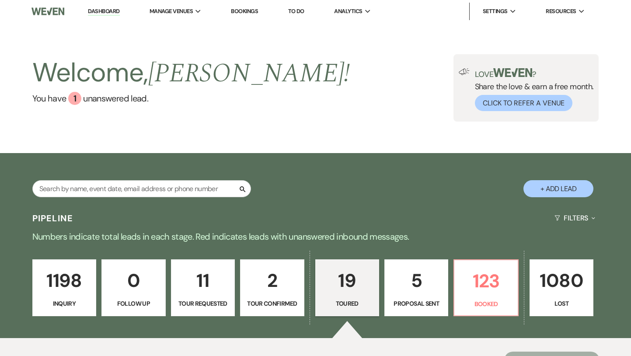
select select "5"
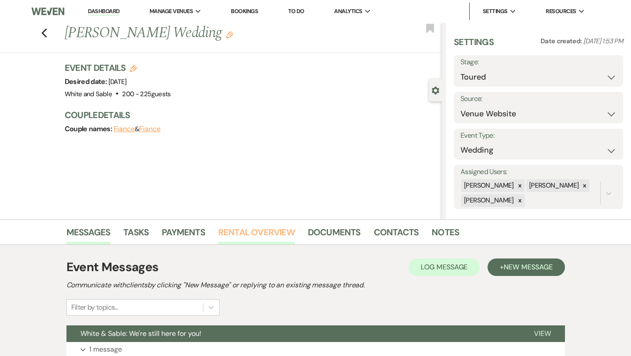
scroll to position [192, 0]
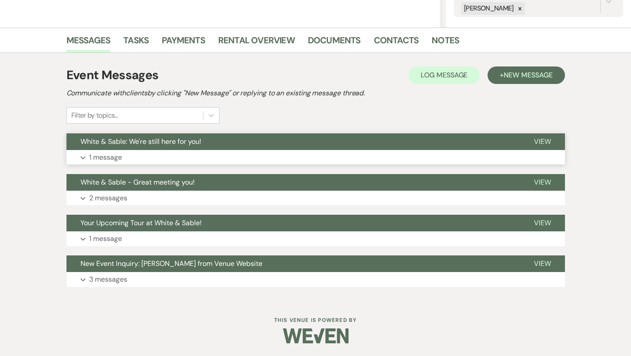
click at [199, 141] on span "White & Sable: We're still here for you!" at bounding box center [140, 141] width 121 height 9
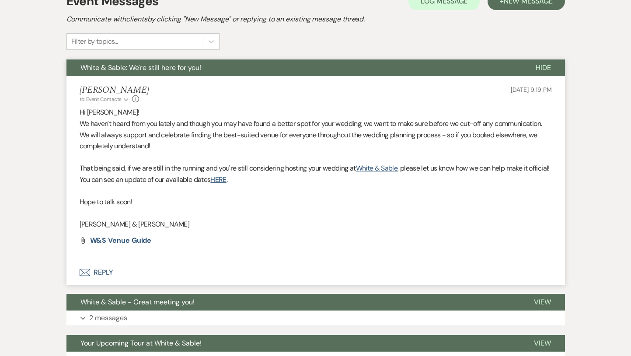
scroll to position [265, 0]
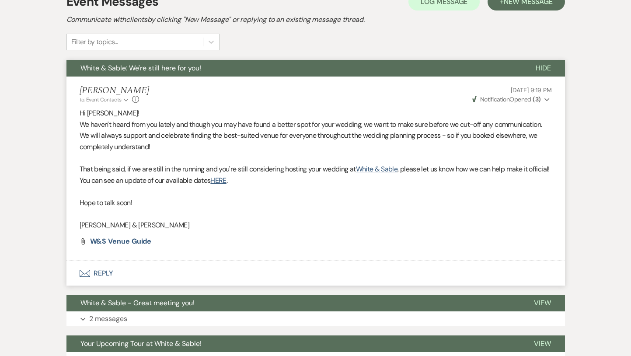
click at [176, 67] on span "White & Sable: We're still here for you!" at bounding box center [140, 67] width 121 height 9
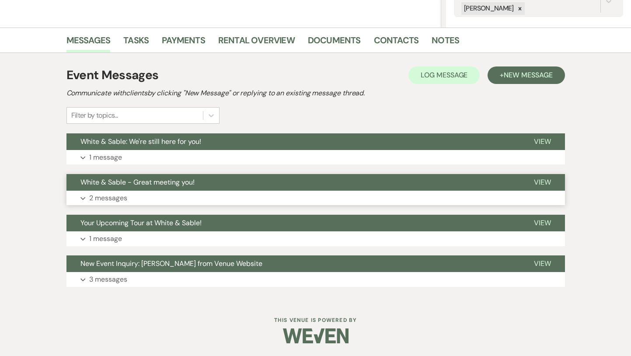
click at [187, 185] on span "White & Sable - Great meeting you!" at bounding box center [137, 182] width 114 height 9
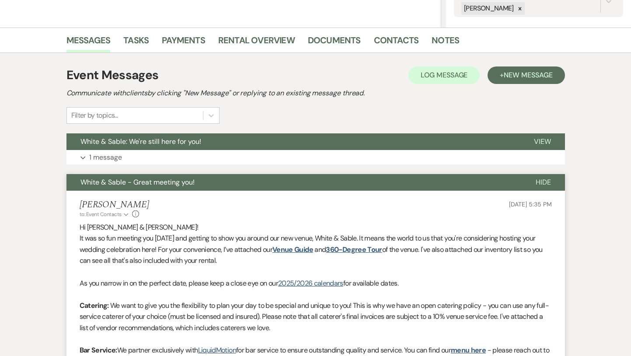
click at [187, 185] on span "White & Sable - Great meeting you!" at bounding box center [137, 182] width 114 height 9
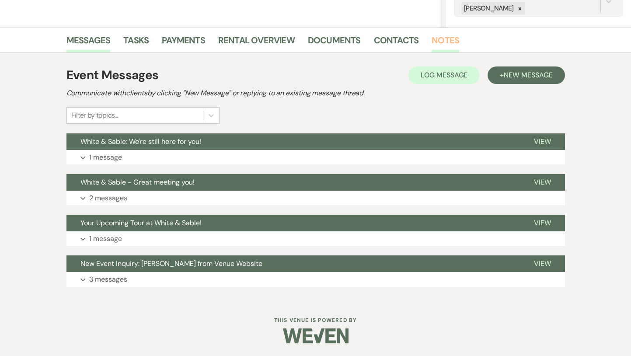
click at [444, 38] on link "Notes" at bounding box center [446, 42] width 28 height 19
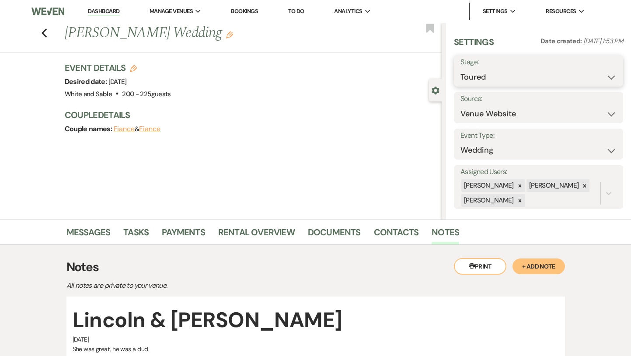
click at [477, 76] on select "Inquiry Follow Up Tour Requested Tour Confirmed Toured Proposal Sent Booked Lost" at bounding box center [538, 77] width 156 height 17
click at [485, 74] on select "Inquiry Follow Up Tour Requested Tour Confirmed Toured Proposal Sent Booked Lost" at bounding box center [538, 77] width 156 height 17
select select "8"
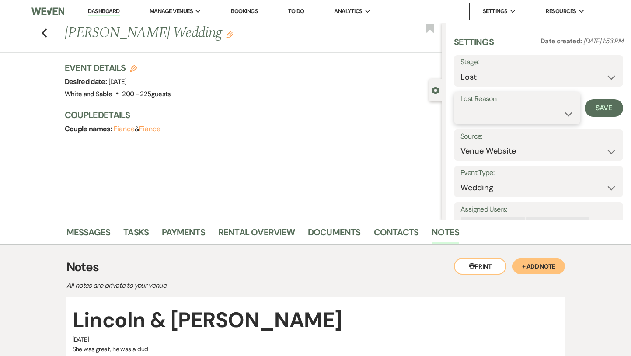
click at [492, 116] on select "Booked Elsewhere Budget Date Unavailable No Response Not a Good Match Capacity …" at bounding box center [516, 113] width 113 height 17
select select "5"
click at [607, 102] on button "Save" at bounding box center [604, 107] width 38 height 17
click at [44, 31] on use "button" at bounding box center [44, 33] width 6 height 10
select select "5"
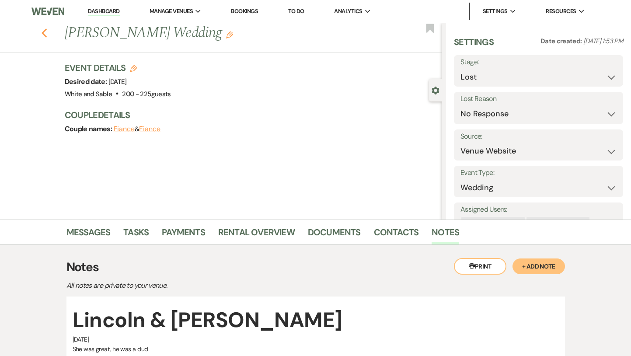
select select "5"
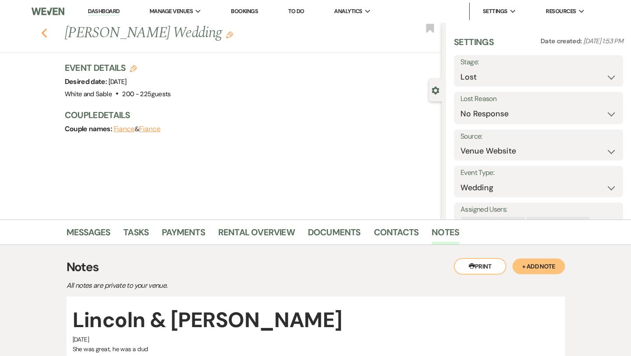
select select "5"
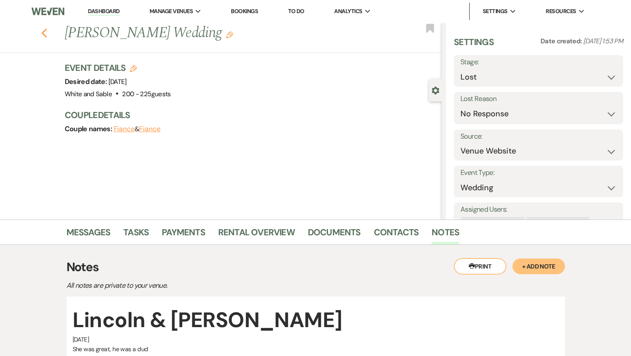
select select "5"
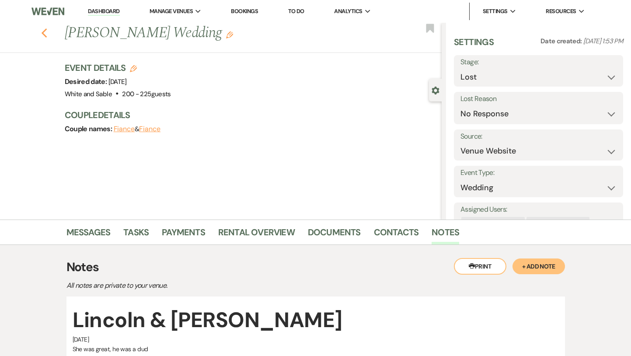
select select "5"
select select "8"
select select "5"
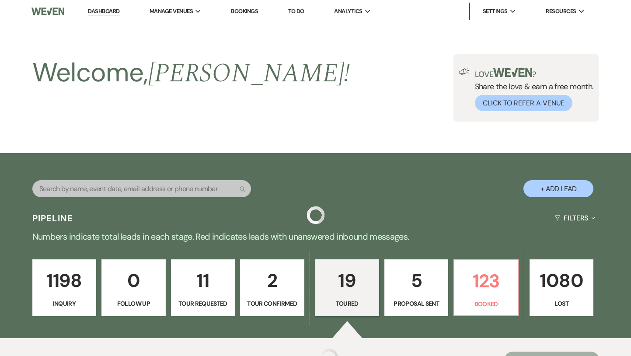
scroll to position [1023, 0]
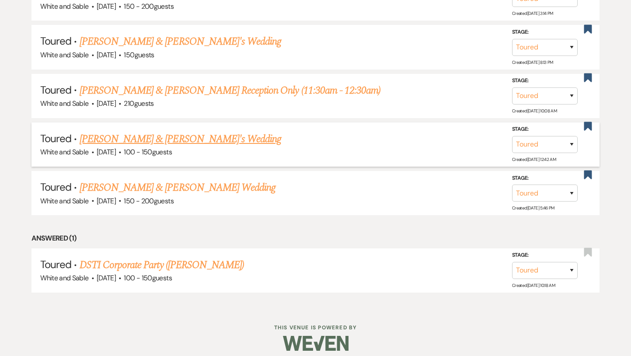
click at [191, 133] on link "Kamilia Homchik & Fiance's Wedding" at bounding box center [181, 139] width 202 height 16
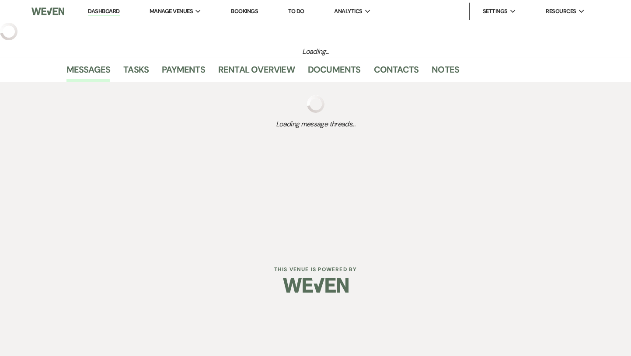
select select "5"
select select "7"
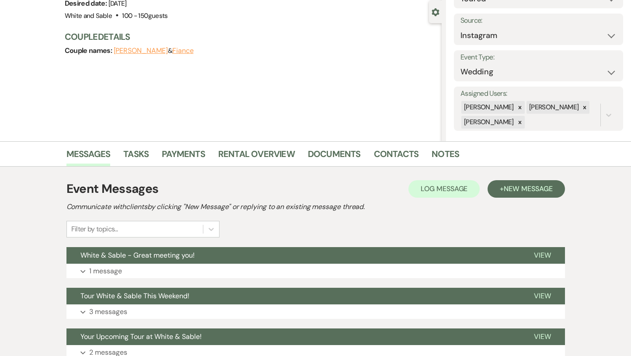
scroll to position [119, 0]
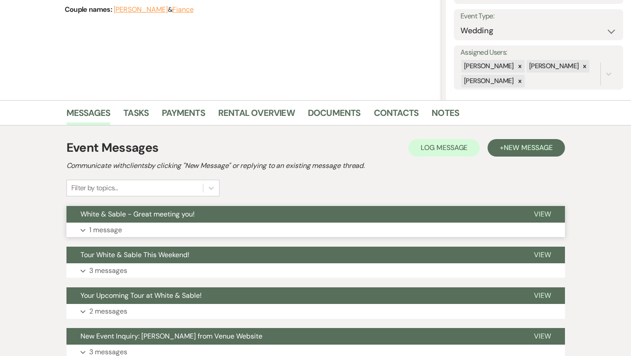
click at [225, 215] on button "White & Sable - Great meeting you!" at bounding box center [292, 214] width 453 height 17
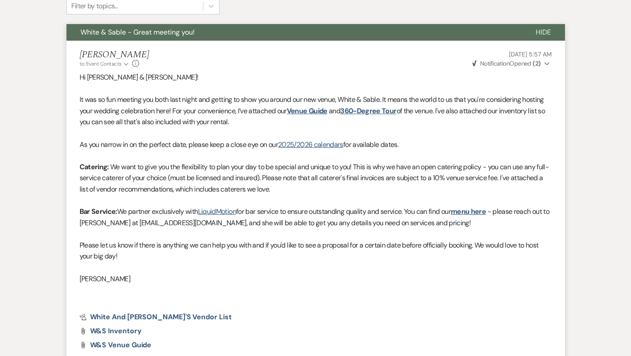
scroll to position [178, 0]
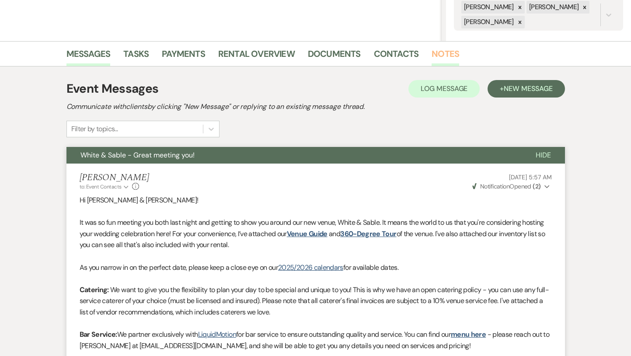
click at [450, 55] on link "Notes" at bounding box center [446, 56] width 28 height 19
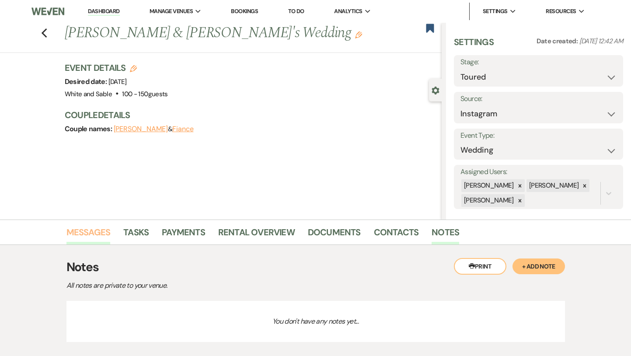
click at [87, 232] on link "Messages" at bounding box center [88, 234] width 44 height 19
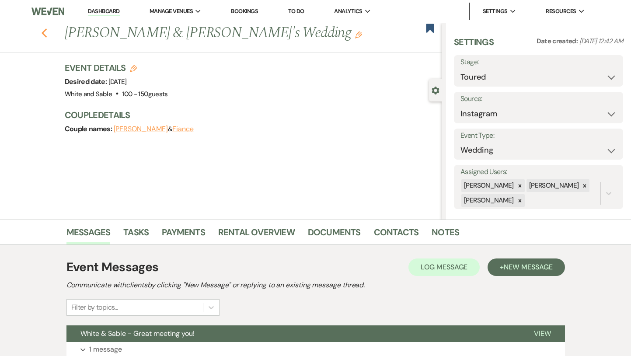
click at [43, 35] on use "button" at bounding box center [44, 33] width 6 height 10
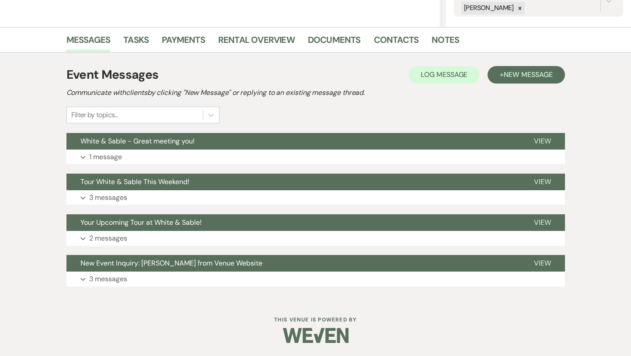
select select "5"
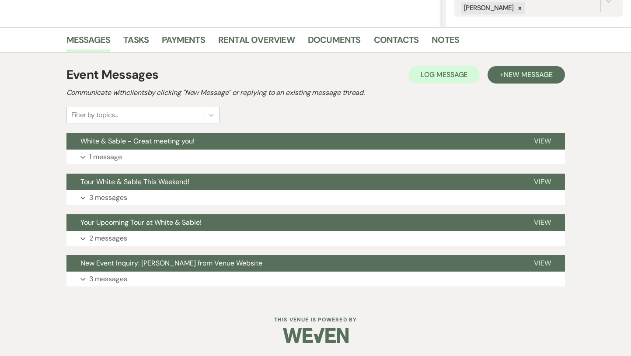
select select "5"
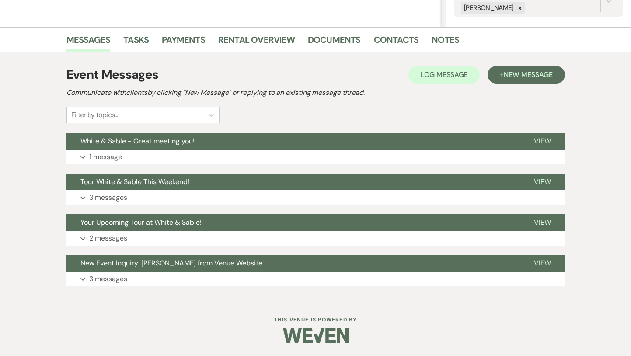
select select "5"
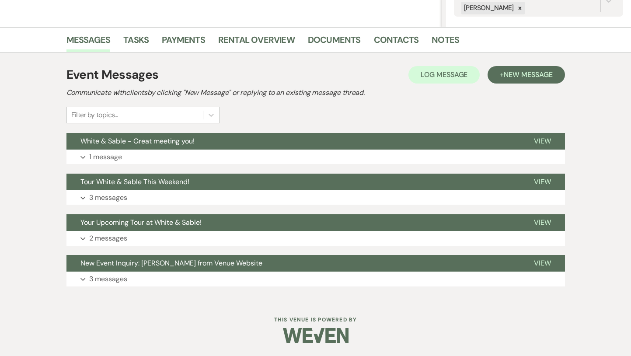
select select "5"
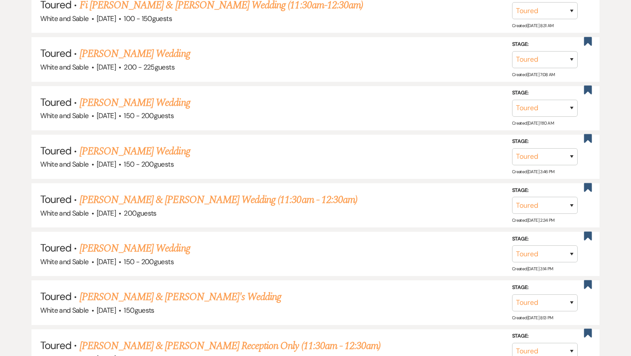
scroll to position [765, 0]
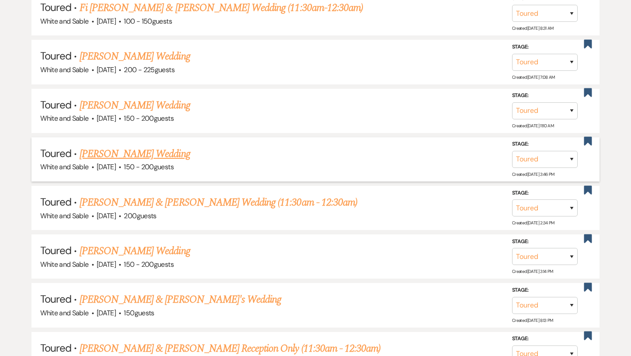
click at [116, 162] on span "Oct 18, 2025" at bounding box center [106, 166] width 19 height 9
click at [127, 146] on link "[PERSON_NAME] Wedding" at bounding box center [135, 154] width 111 height 16
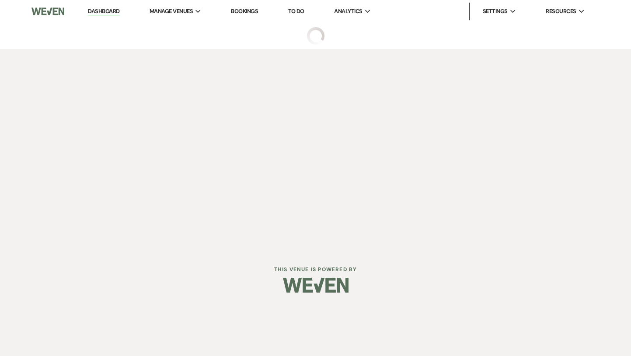
select select "5"
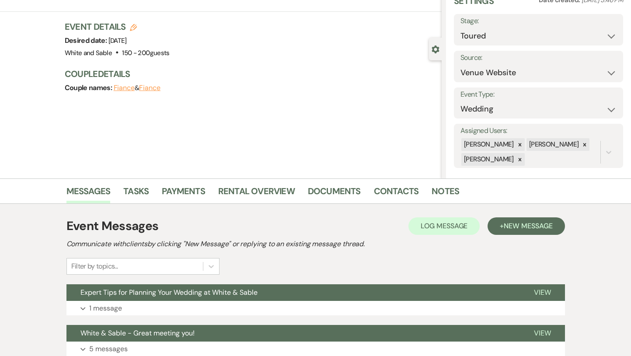
scroll to position [44, 0]
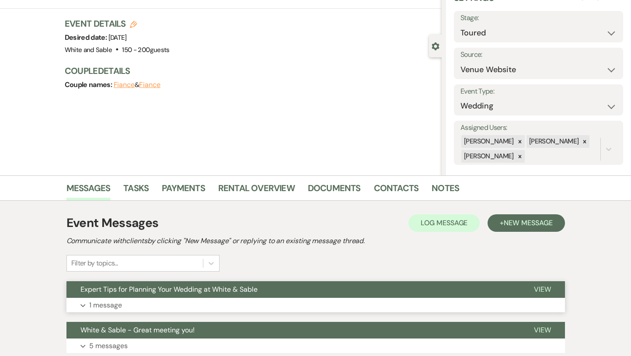
click at [161, 291] on span "Expert Tips for Planning Your Wedding at White & Sable" at bounding box center [168, 289] width 177 height 9
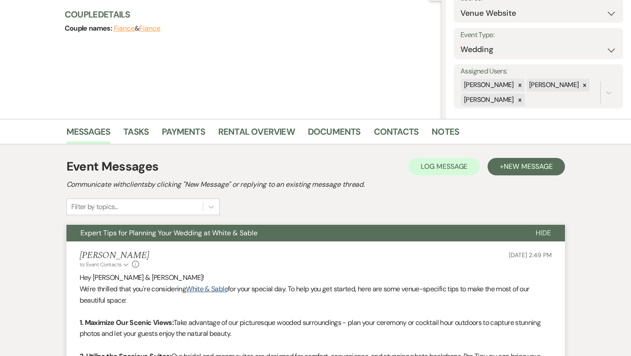
scroll to position [114, 0]
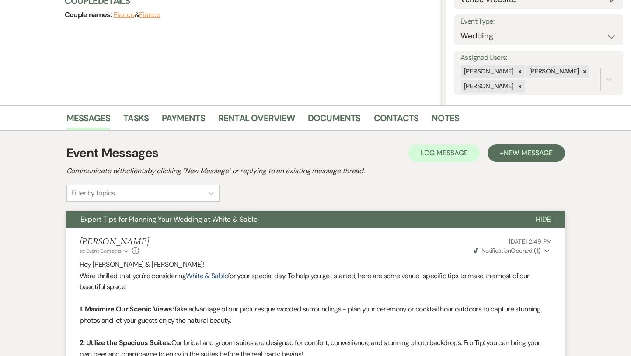
click at [152, 219] on span "Expert Tips for Planning Your Wedding at White & Sable" at bounding box center [168, 219] width 177 height 9
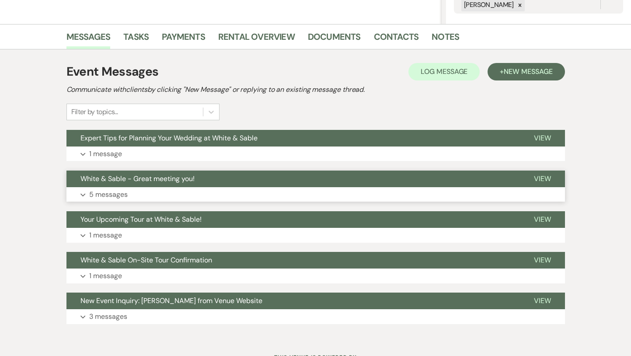
click at [150, 182] on span "White & Sable - Great meeting you!" at bounding box center [137, 178] width 114 height 9
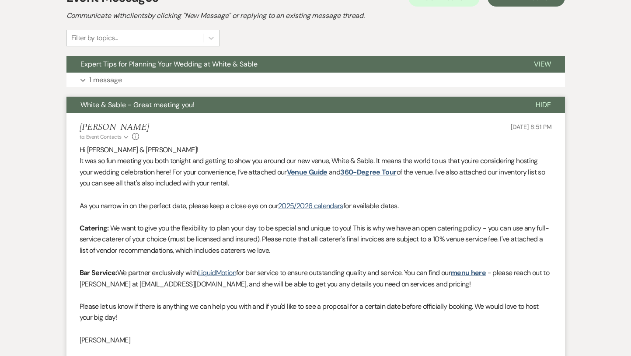
scroll to position [272, 0]
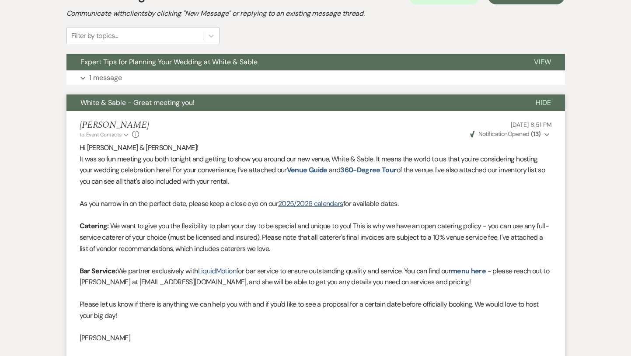
click at [132, 99] on span "White & Sable - Great meeting you!" at bounding box center [137, 102] width 114 height 9
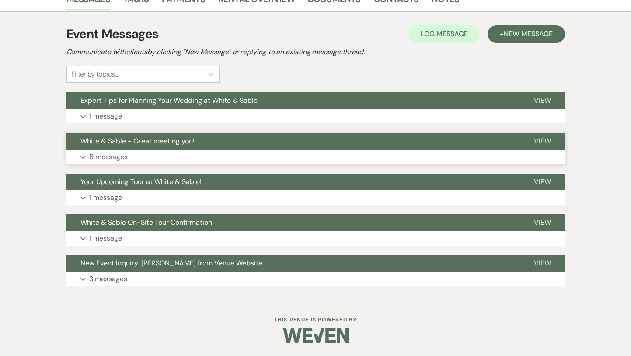
scroll to position [233, 0]
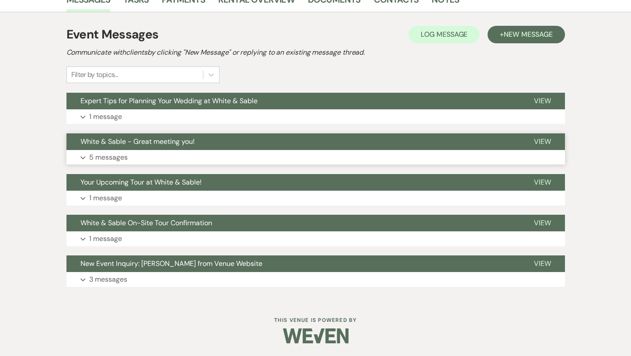
click at [137, 137] on span "White & Sable - Great meeting you!" at bounding box center [137, 141] width 114 height 9
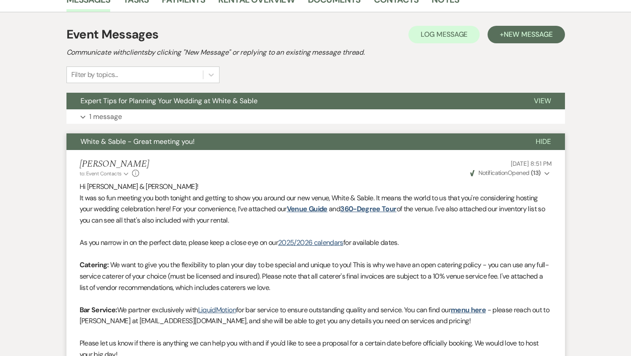
scroll to position [272, 0]
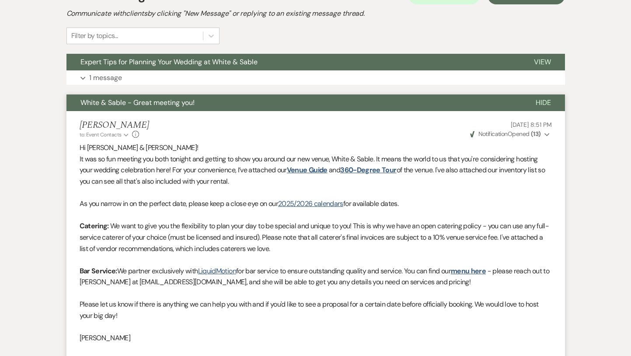
click at [137, 137] on icon "Info" at bounding box center [135, 134] width 7 height 7
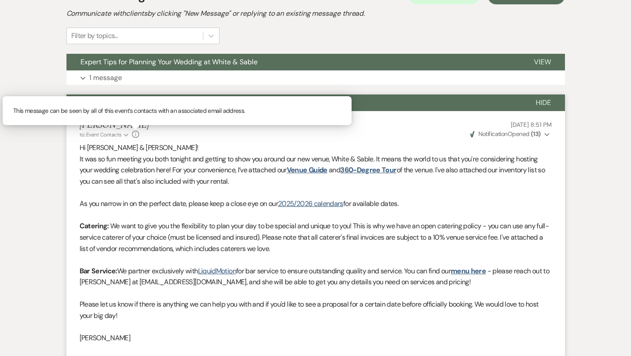
click at [189, 134] on div "Landon Oldenburger to: Event Contacts Expand Info This message can be seen by a…" at bounding box center [316, 129] width 472 height 19
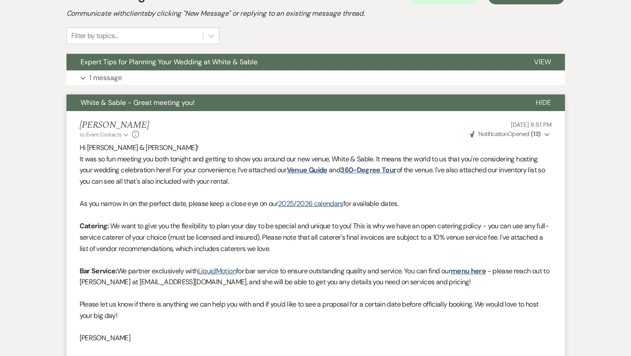
click at [181, 110] on button "White & Sable - Great meeting you!" at bounding box center [293, 102] width 455 height 17
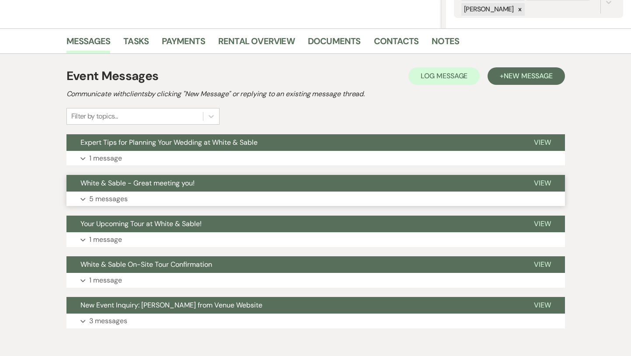
scroll to position [178, 0]
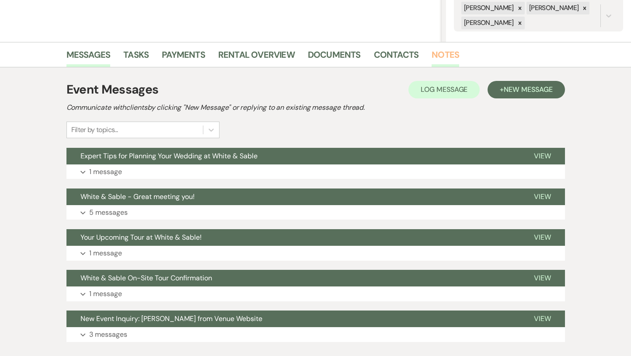
click at [436, 63] on link "Notes" at bounding box center [446, 57] width 28 height 19
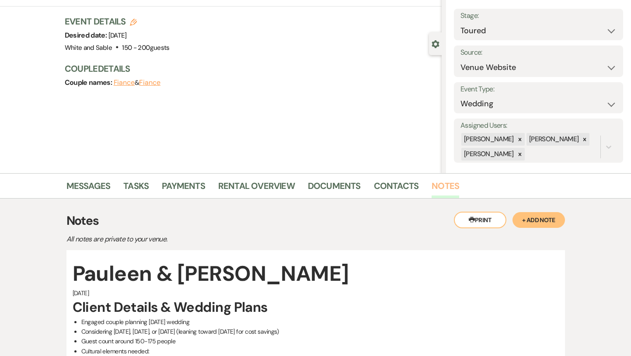
scroll to position [40, 0]
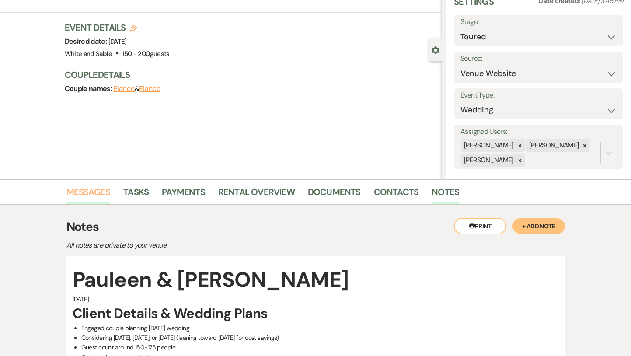
click at [89, 188] on link "Messages" at bounding box center [88, 194] width 44 height 19
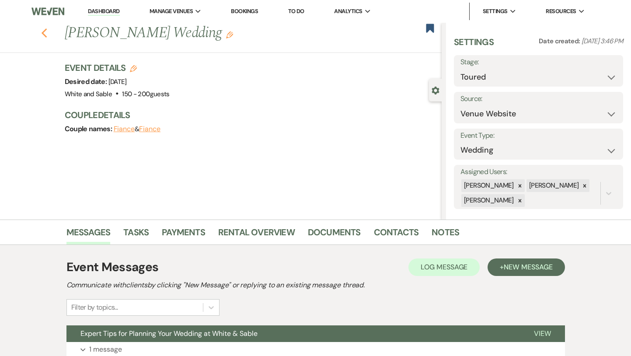
click at [43, 33] on use "button" at bounding box center [44, 33] width 6 height 10
